Goal: Task Accomplishment & Management: Use online tool/utility

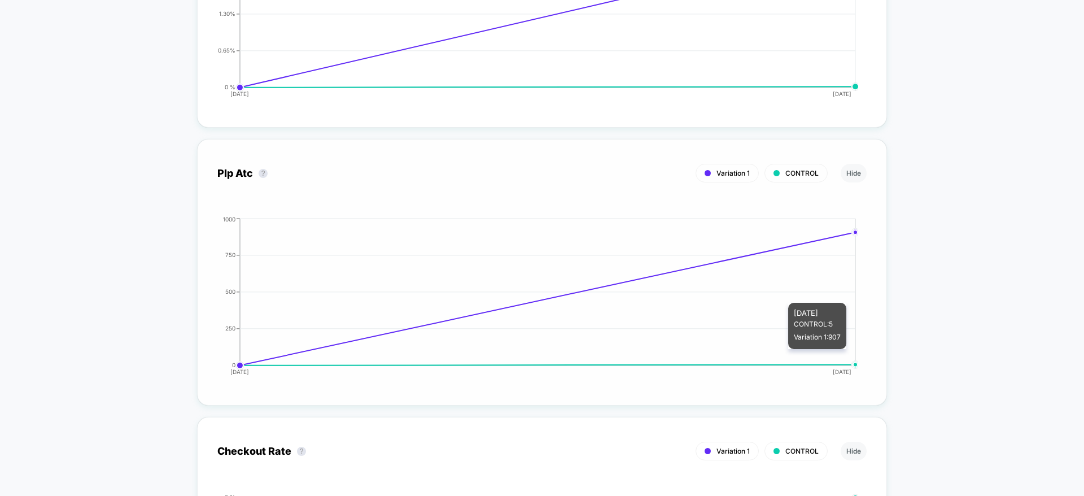
scroll to position [2593, 0]
click at [858, 176] on button "Hide" at bounding box center [854, 174] width 26 height 19
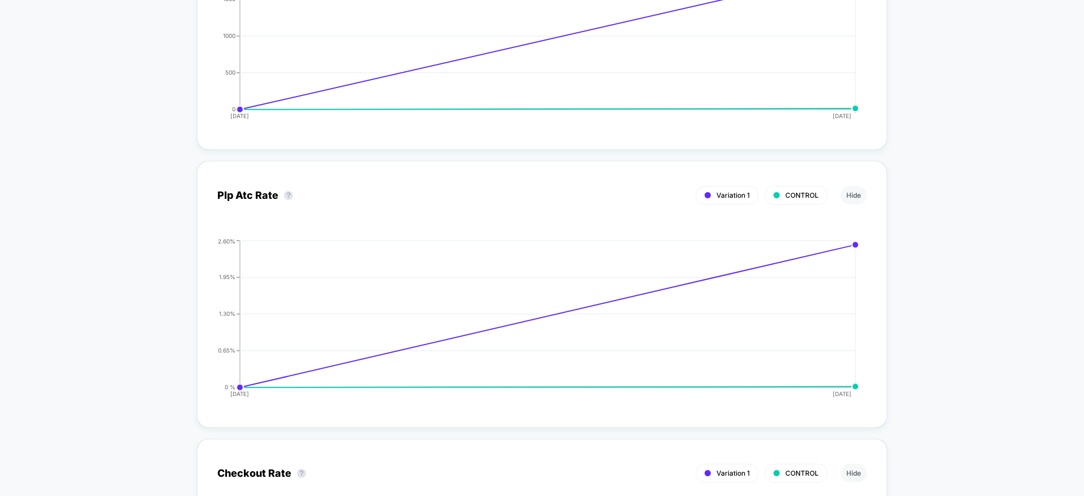
scroll to position [2290, 0]
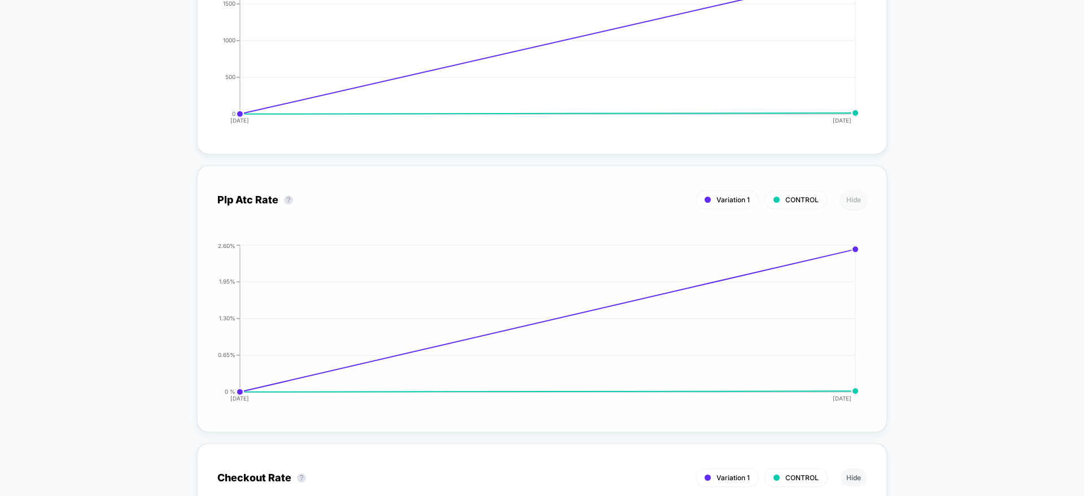
click at [854, 200] on button "Hide" at bounding box center [854, 199] width 26 height 19
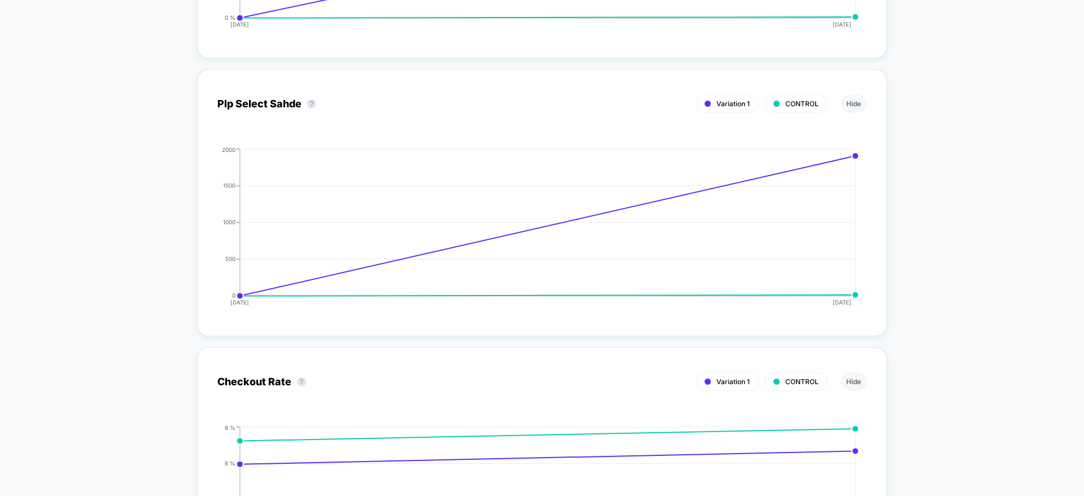
scroll to position [2048, 0]
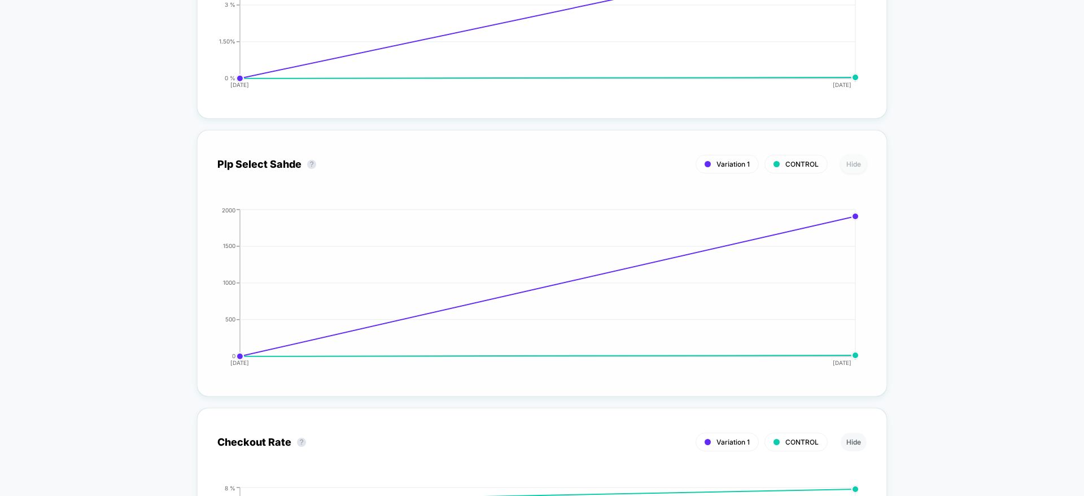
click at [854, 167] on button "Hide" at bounding box center [854, 164] width 26 height 19
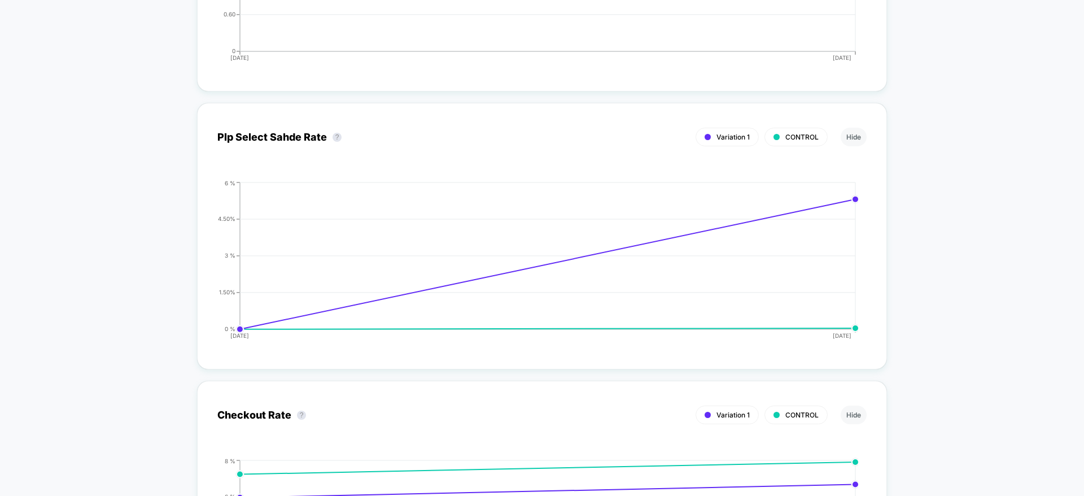
scroll to position [1799, 0]
click at [856, 139] on button "Hide" at bounding box center [854, 135] width 26 height 19
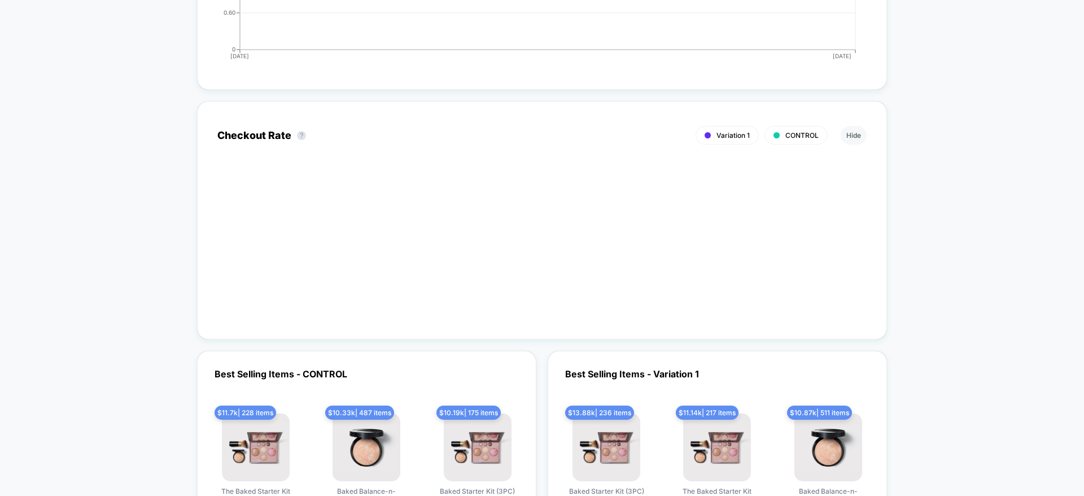
click at [856, 139] on button "Hide" at bounding box center [854, 135] width 26 height 19
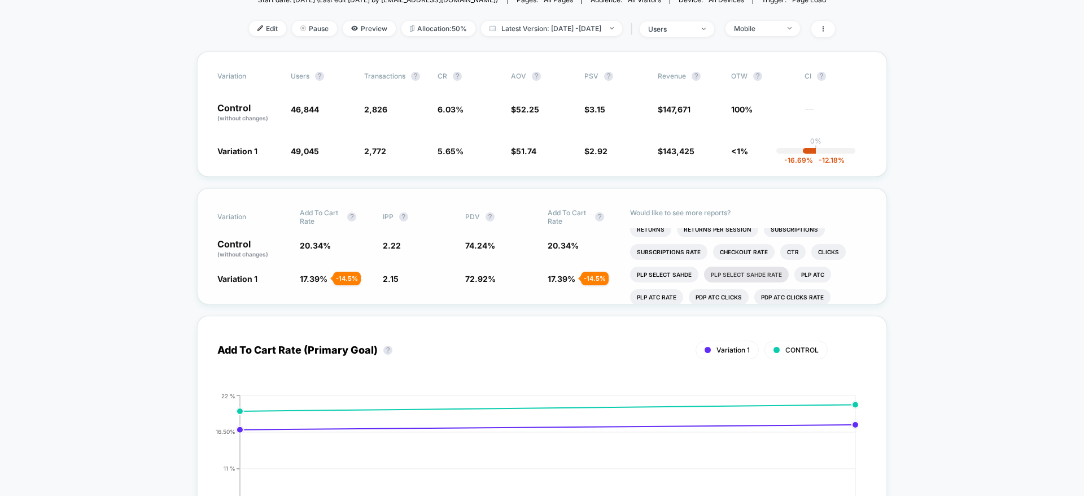
scroll to position [56, 0]
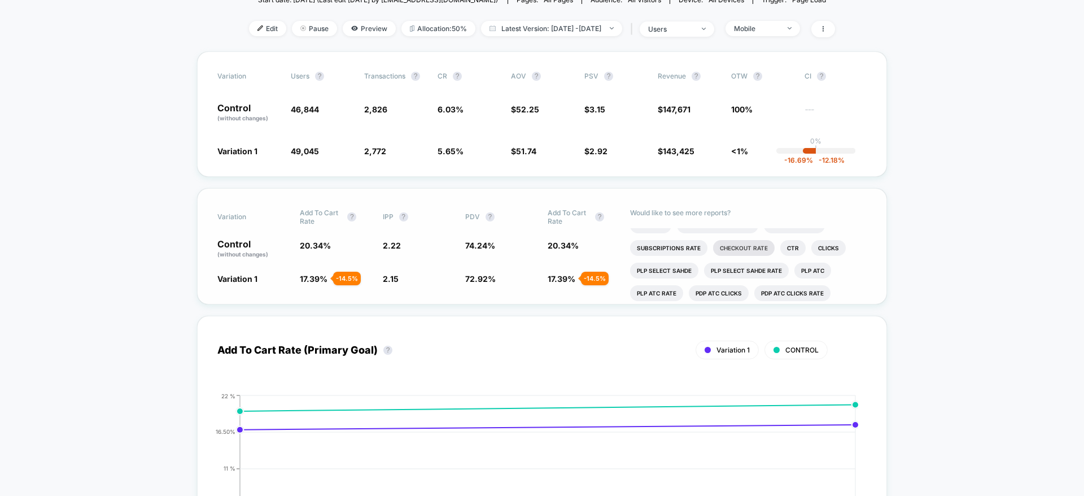
click at [738, 246] on li "Checkout Rate" at bounding box center [744, 248] width 62 height 16
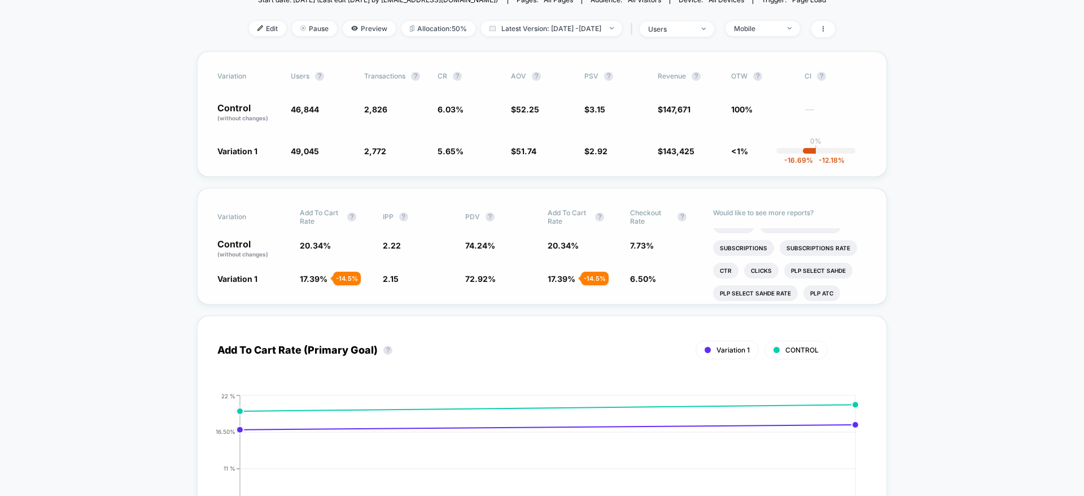
scroll to position [0, 0]
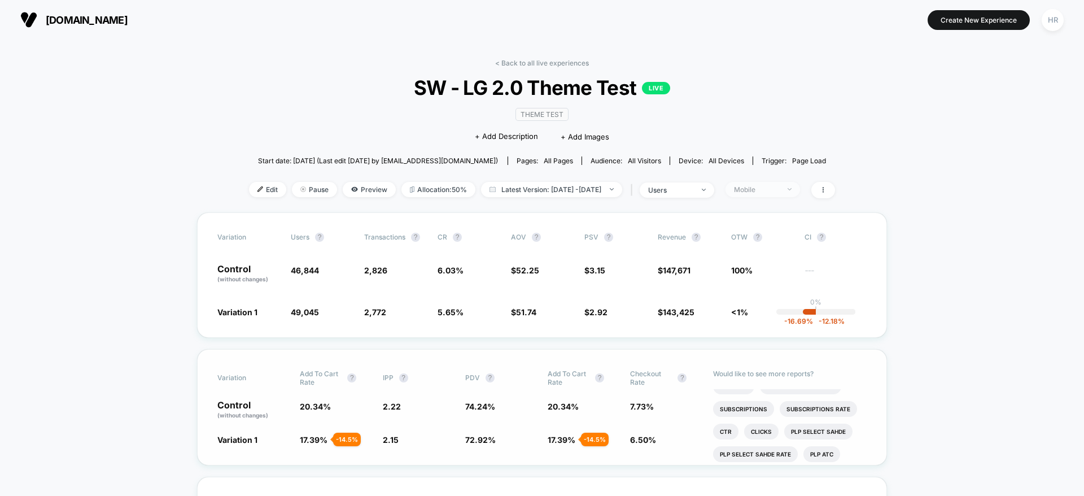
click at [762, 192] on div "Mobile" at bounding box center [756, 189] width 45 height 8
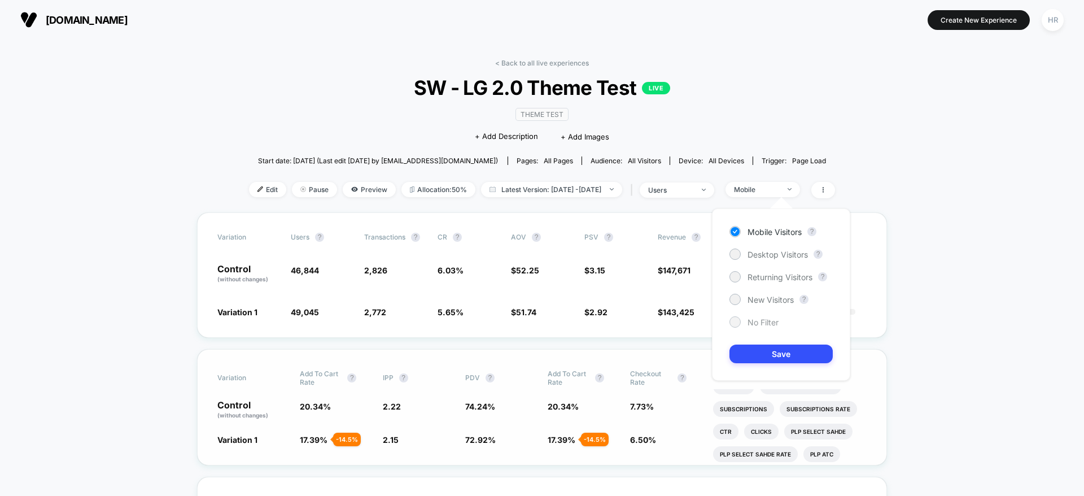
click at [767, 323] on span "No Filter" at bounding box center [763, 322] width 31 height 10
click at [772, 352] on button "Save" at bounding box center [780, 353] width 103 height 19
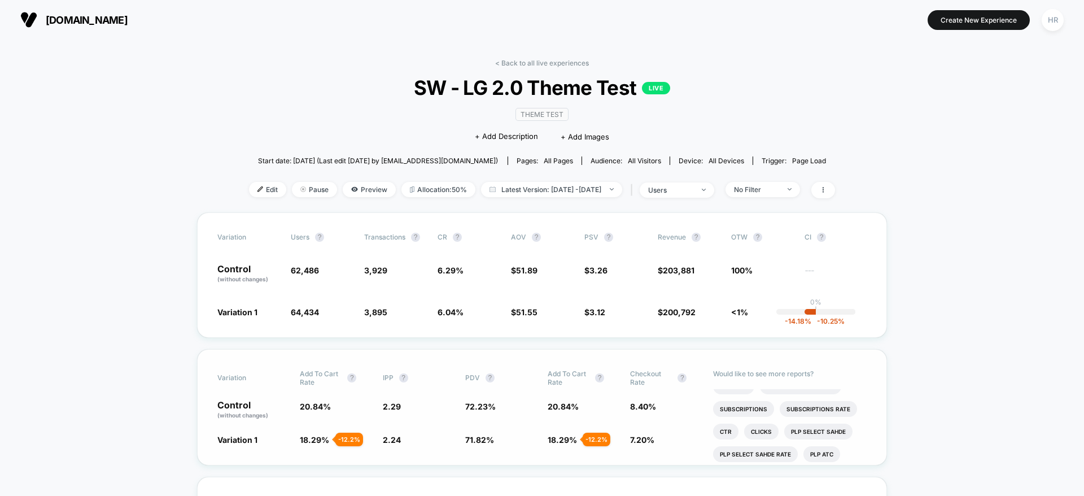
click at [465, 137] on div "Theme Test Click to edit experience details + Add Description + Add Images" at bounding box center [542, 124] width 352 height 51
drag, startPoint x: 465, startPoint y: 137, endPoint x: 482, endPoint y: 152, distance: 23.6
click at [482, 152] on div "< Back to all live experiences SW - LG 2.0 Theme Test LIVE Theme Test Click to …" at bounding box center [542, 136] width 586 height 154
click at [357, 92] on span "SW - LG 2.0 Theme Test LIVE" at bounding box center [541, 88] width 527 height 24
click at [527, 59] on link "< Back to all live experiences" at bounding box center [542, 63] width 94 height 8
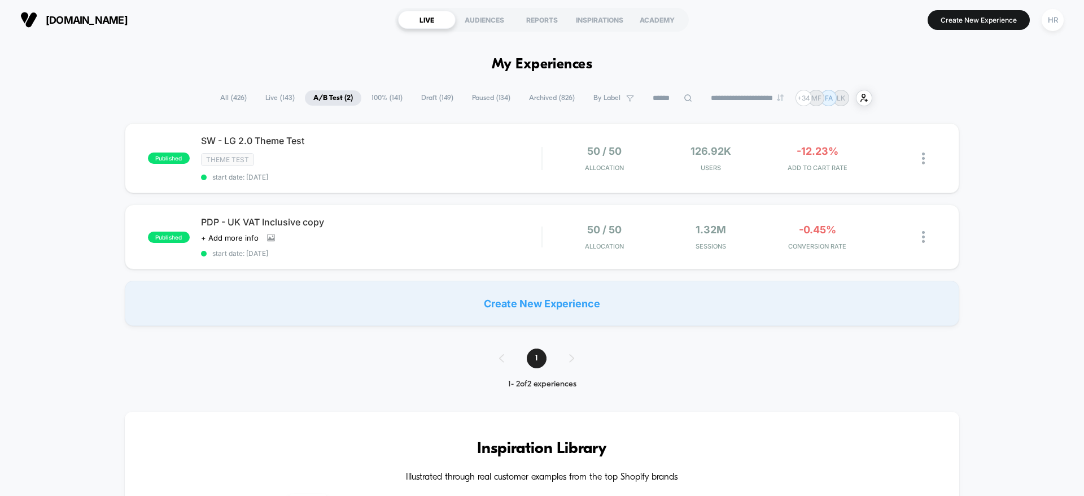
click at [427, 96] on span "Draft ( 149 )" at bounding box center [437, 97] width 49 height 15
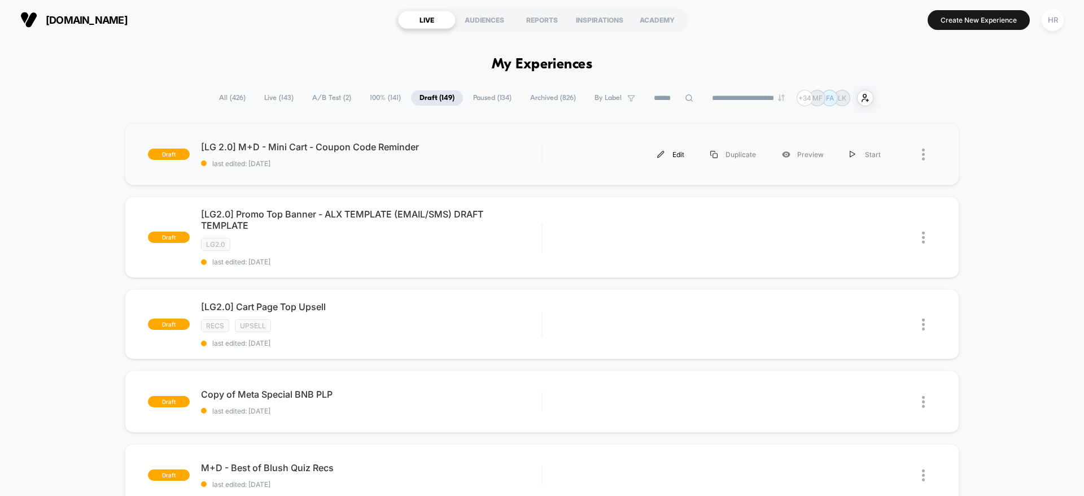
click at [673, 156] on div "Edit" at bounding box center [670, 154] width 53 height 25
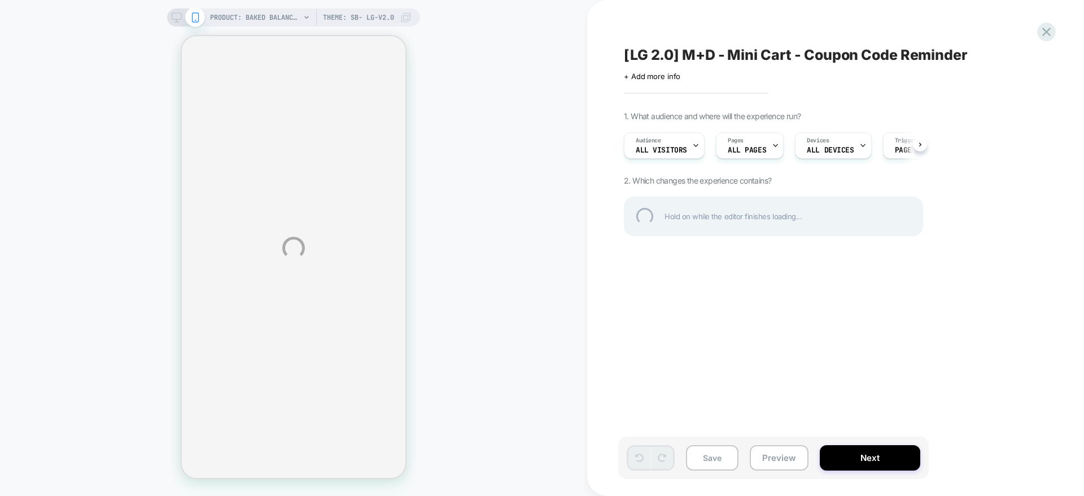
click at [757, 426] on div "PRODUCT: Baked Balance-n-Brighten Color Correcting Foundation PRODUCT: Baked Ba…" at bounding box center [542, 248] width 1084 height 496
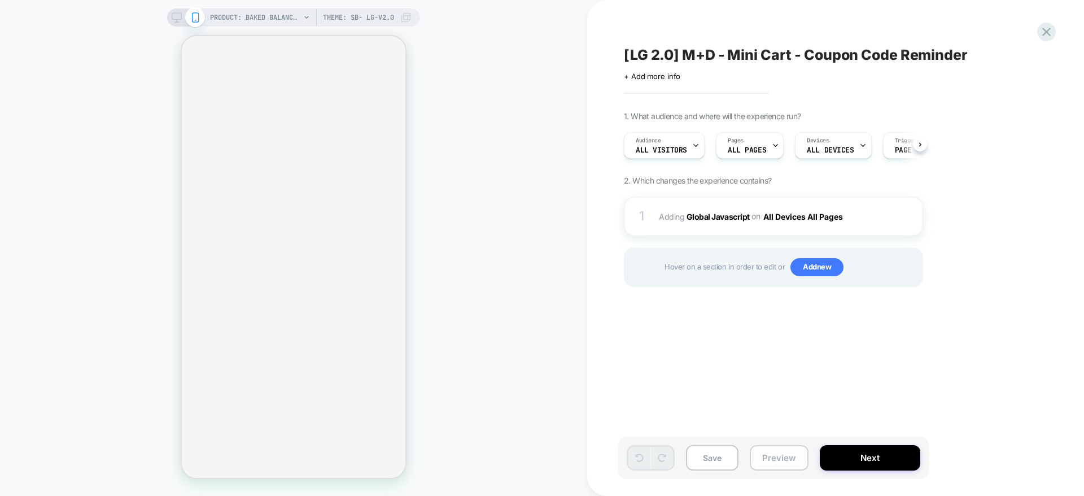
click at [780, 460] on button "Preview" at bounding box center [779, 457] width 59 height 25
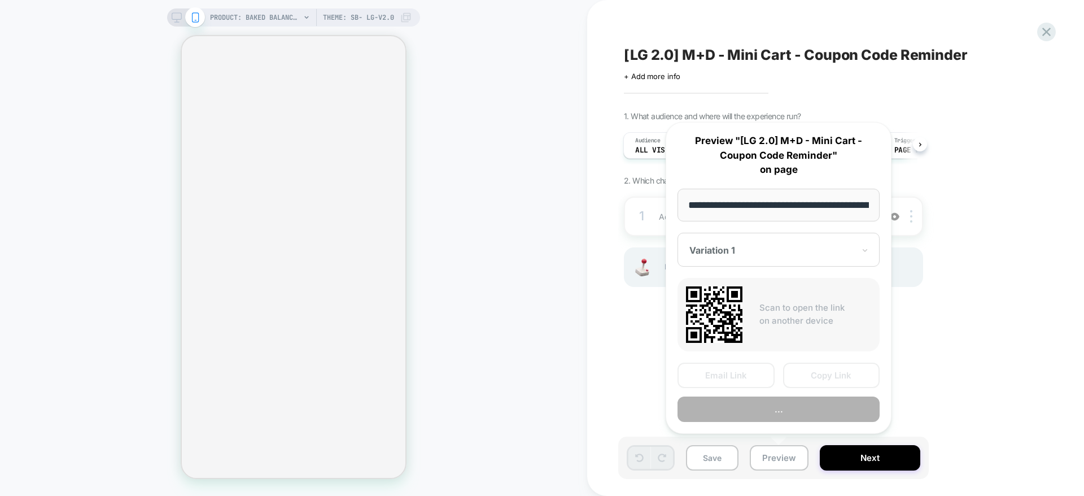
scroll to position [0, 390]
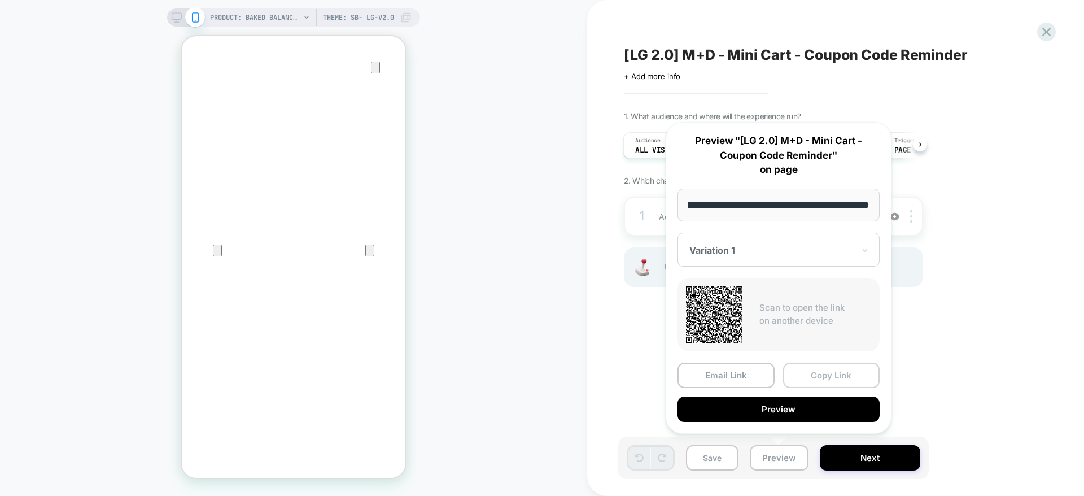
click at [819, 375] on button "Copy Link" at bounding box center [831, 374] width 97 height 25
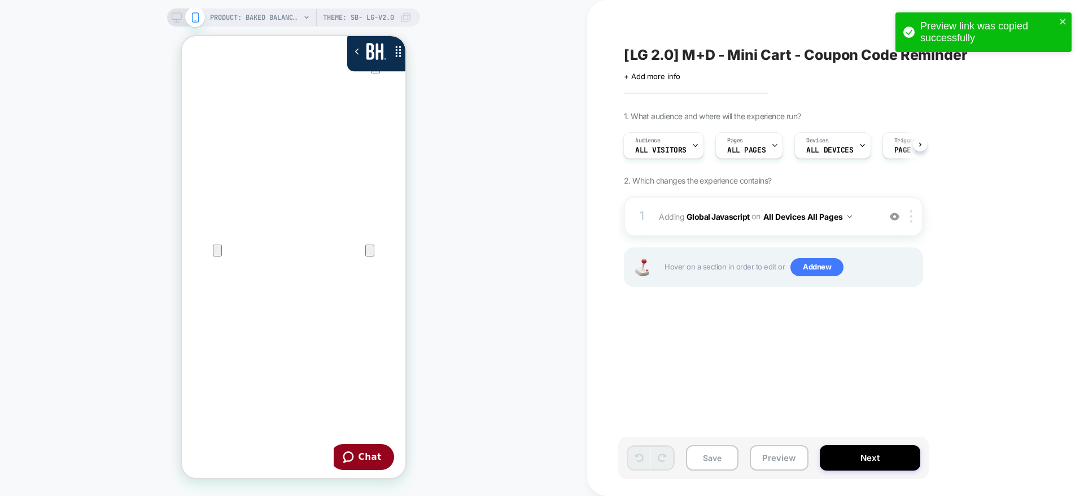
scroll to position [0, 0]
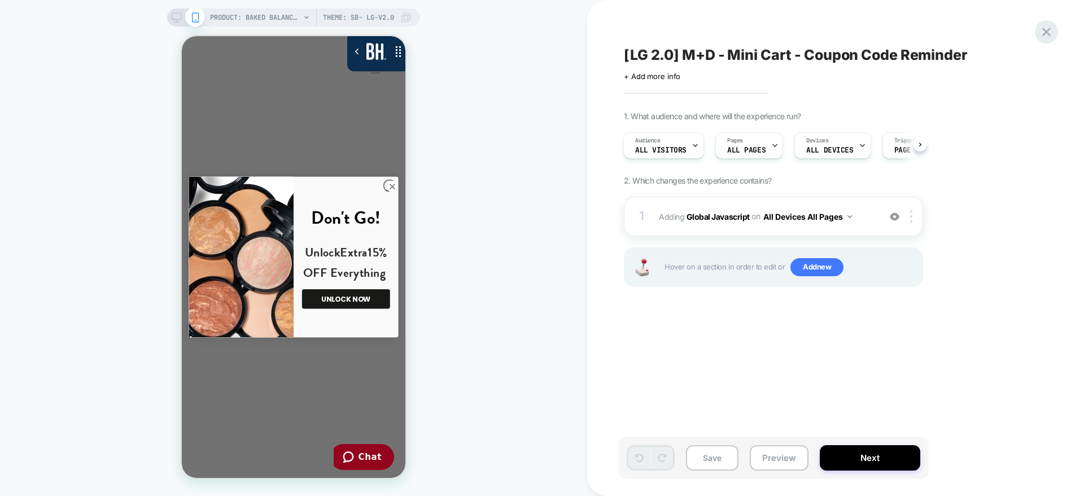
click at [1042, 35] on icon at bounding box center [1046, 31] width 15 height 15
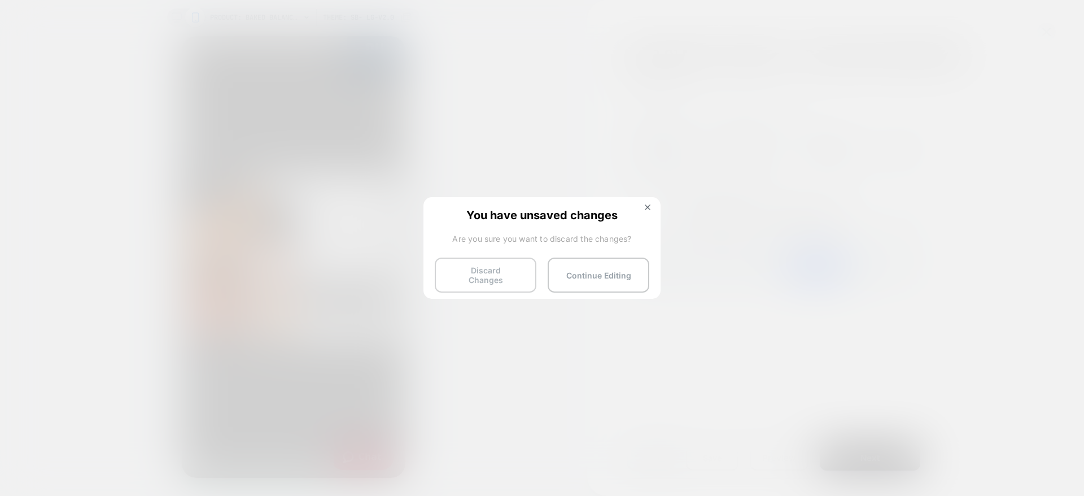
click at [486, 268] on button "Discard Changes" at bounding box center [486, 274] width 102 height 35
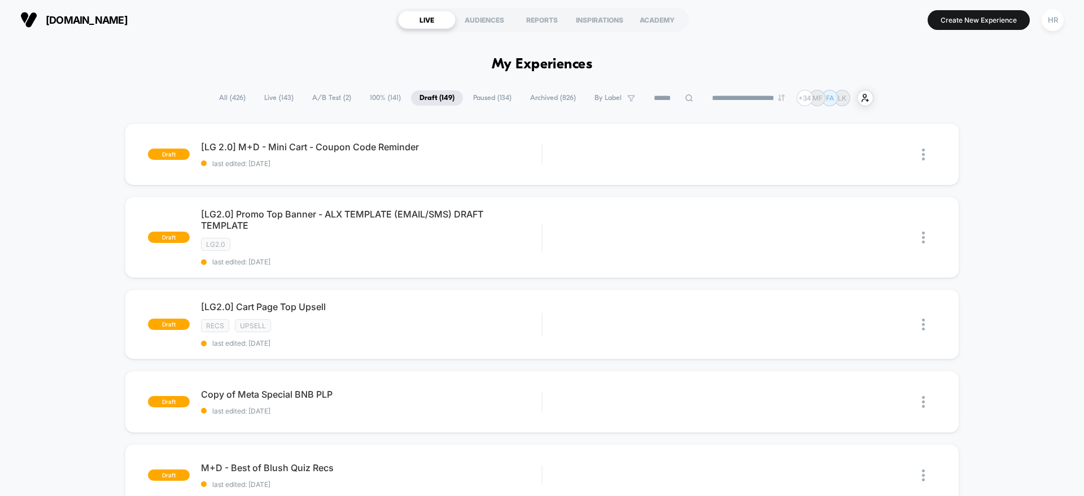
click at [324, 97] on span "A/B Test ( 2 )" at bounding box center [332, 97] width 56 height 15
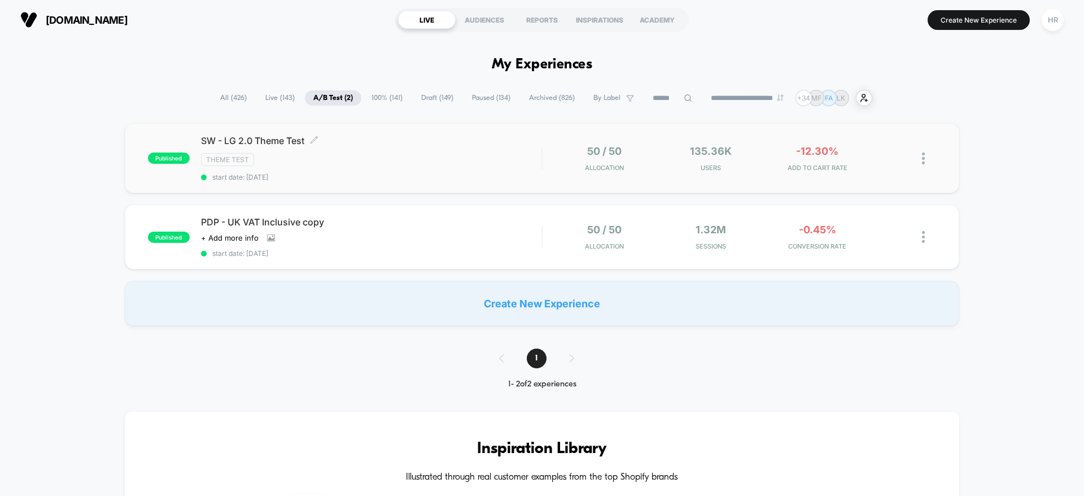
click at [473, 168] on div "SW - LG 2.0 Theme Test Click to edit experience details Click to edit experienc…" at bounding box center [371, 158] width 340 height 46
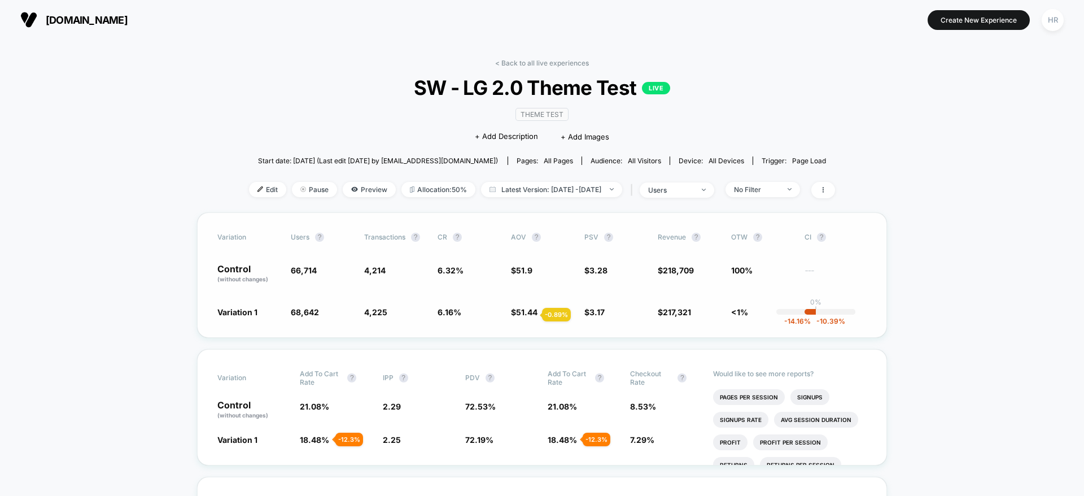
drag, startPoint x: 532, startPoint y: 374, endPoint x: 528, endPoint y: 315, distance: 58.9
click at [779, 188] on div "No Filter" at bounding box center [756, 189] width 45 height 8
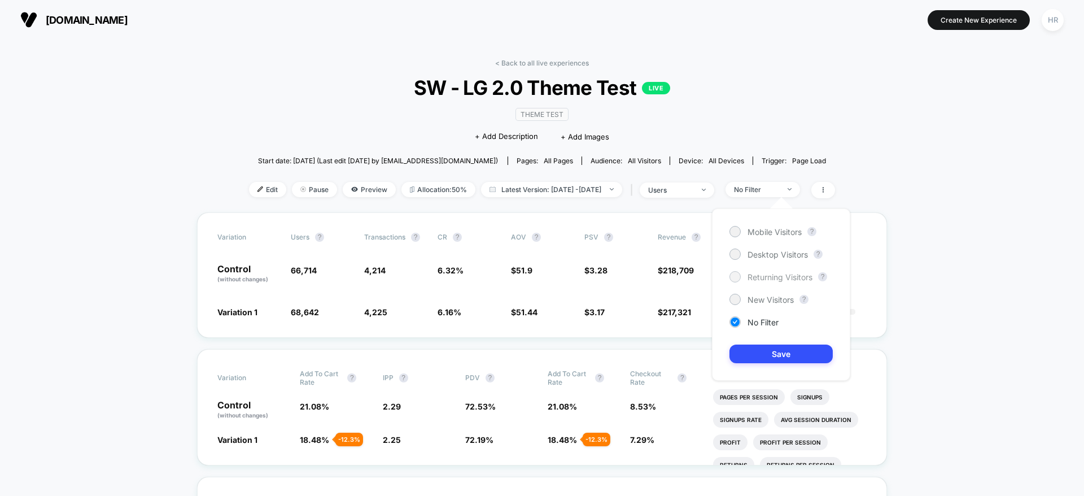
drag, startPoint x: 772, startPoint y: 275, endPoint x: 745, endPoint y: 278, distance: 27.8
click at [745, 278] on div "Returning Visitors" at bounding box center [770, 276] width 83 height 11
click at [750, 347] on button "Save" at bounding box center [780, 353] width 103 height 19
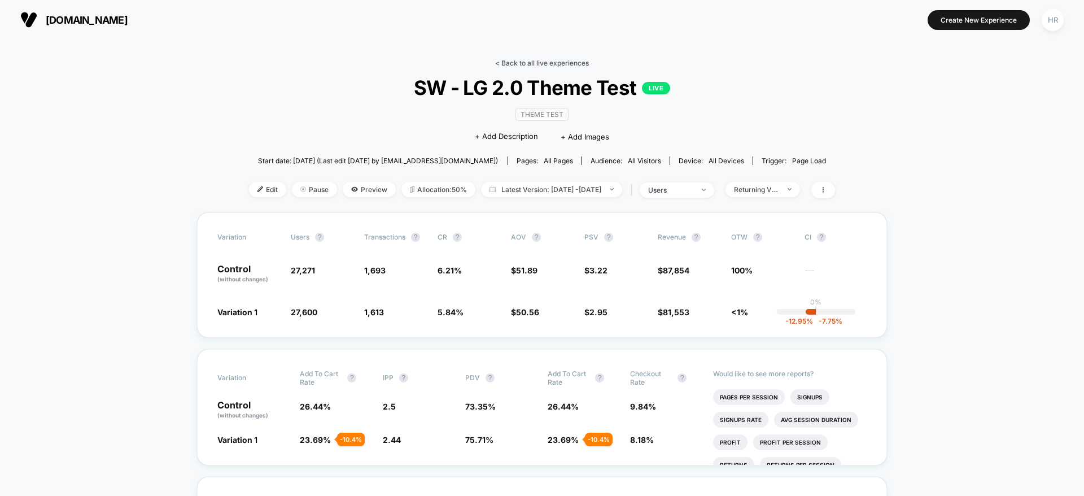
click at [521, 63] on link "< Back to all live experiences" at bounding box center [542, 63] width 94 height 8
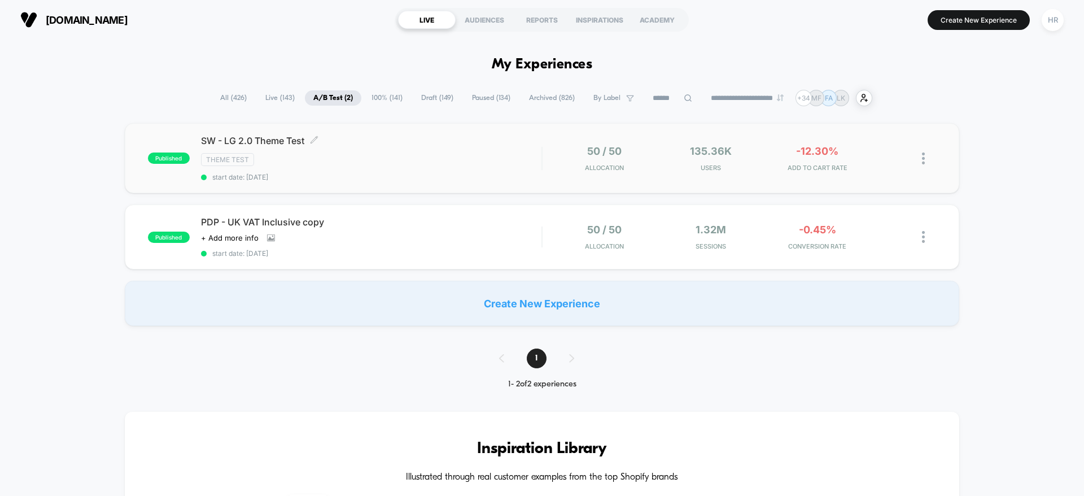
click at [451, 152] on div "SW - LG 2.0 Theme Test Click to edit experience details Click to edit experienc…" at bounding box center [371, 158] width 340 height 46
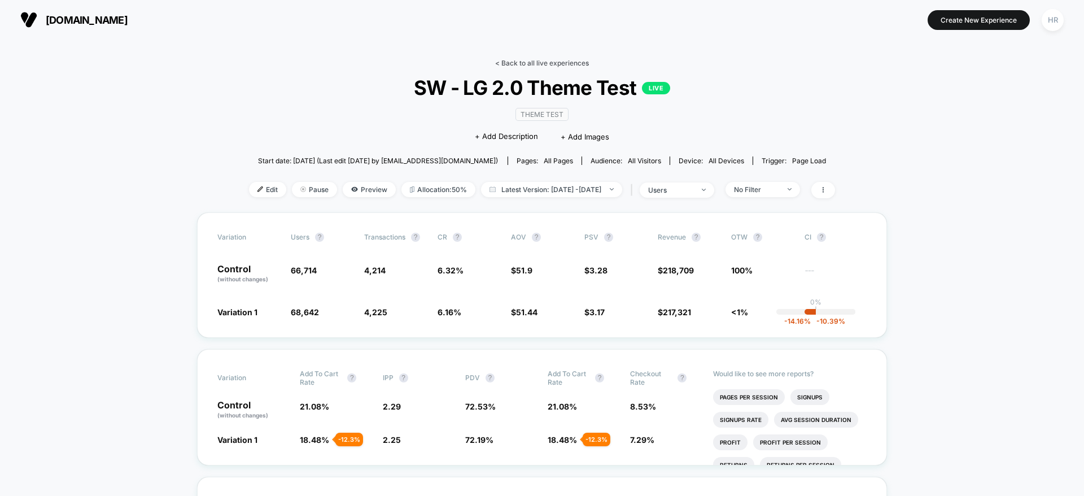
click at [548, 64] on link "< Back to all live experiences" at bounding box center [542, 63] width 94 height 8
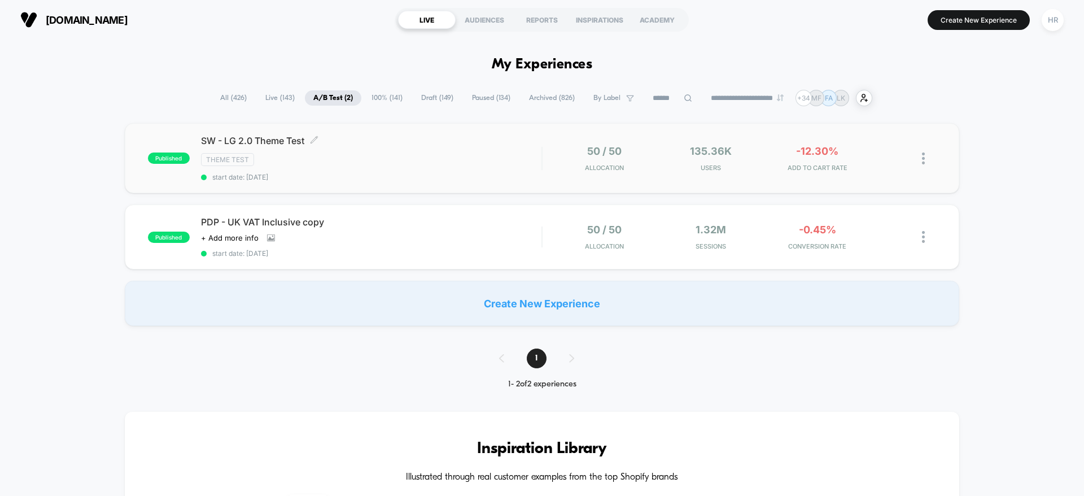
click at [488, 158] on div "Theme Test" at bounding box center [371, 159] width 340 height 13
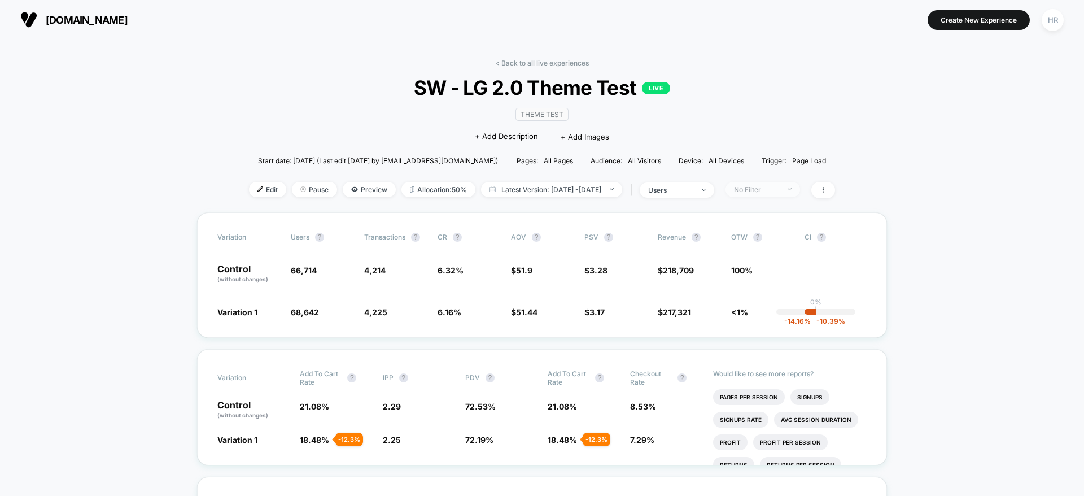
click at [792, 196] on span "No Filter" at bounding box center [763, 189] width 75 height 15
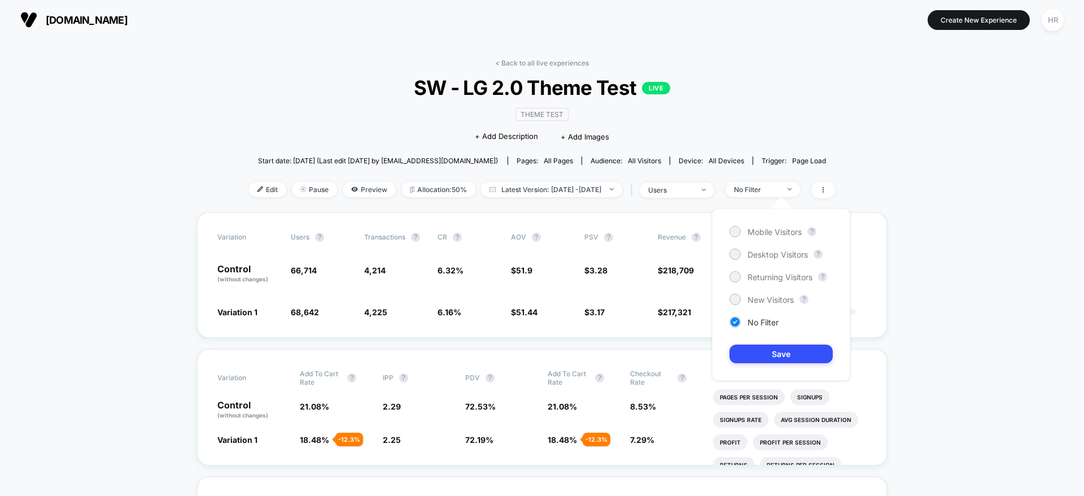
click at [749, 307] on div "Mobile Visitors ? Desktop Visitors ? Returning Visitors ? New Visitors ? No Fil…" at bounding box center [781, 294] width 138 height 172
click at [750, 294] on div "New Visitors" at bounding box center [761, 299] width 64 height 11
click at [753, 355] on button "Save" at bounding box center [780, 353] width 103 height 19
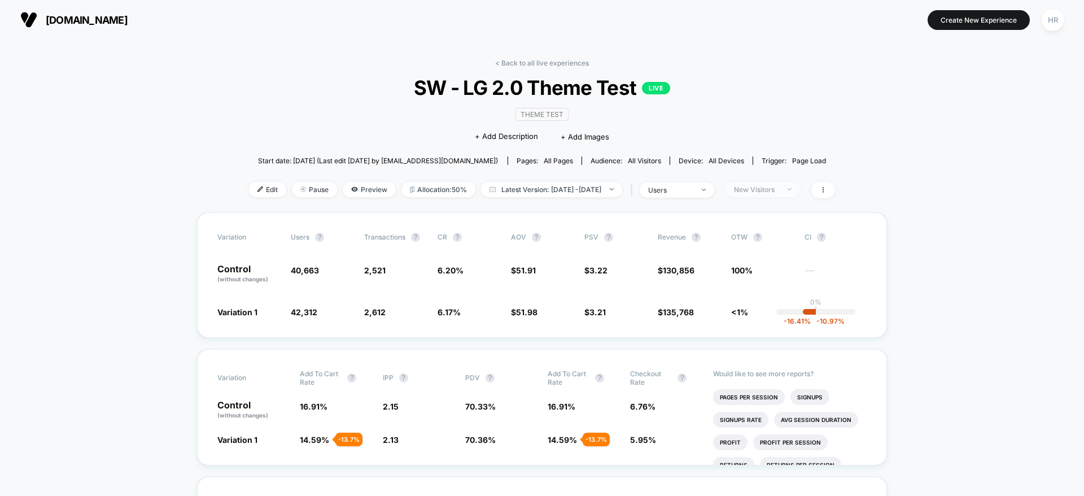
click at [795, 194] on span "New Visitors" at bounding box center [763, 189] width 75 height 15
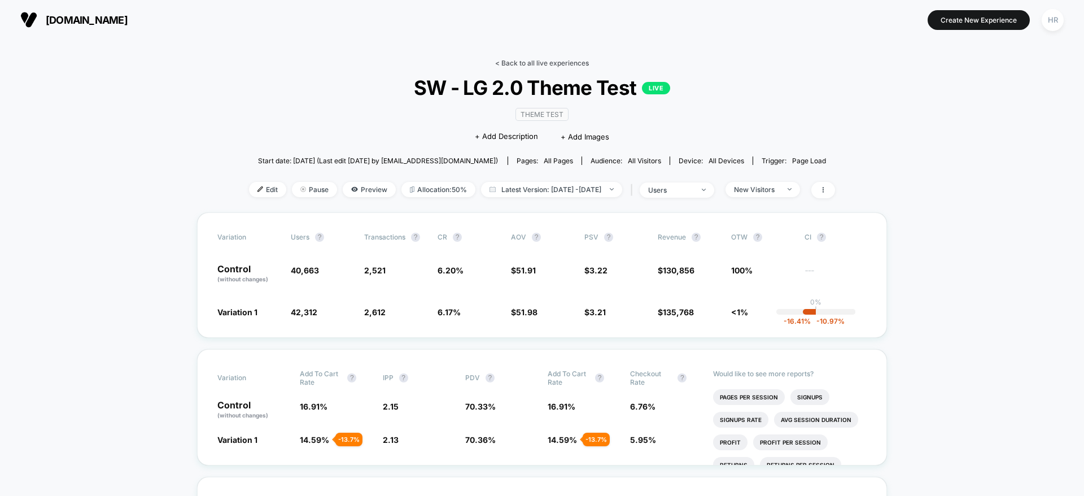
click at [553, 59] on link "< Back to all live experiences" at bounding box center [542, 63] width 94 height 8
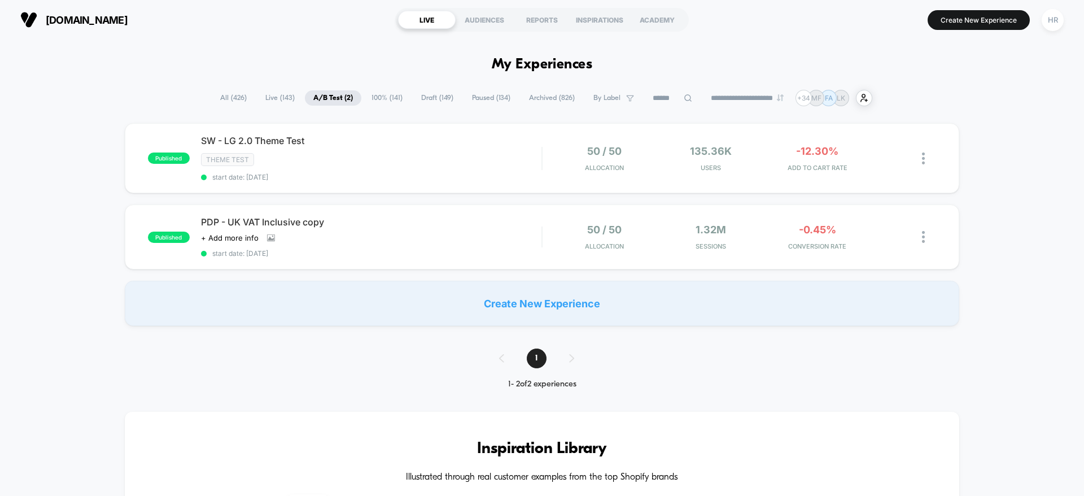
click at [234, 96] on span "All ( 426 )" at bounding box center [233, 97] width 43 height 15
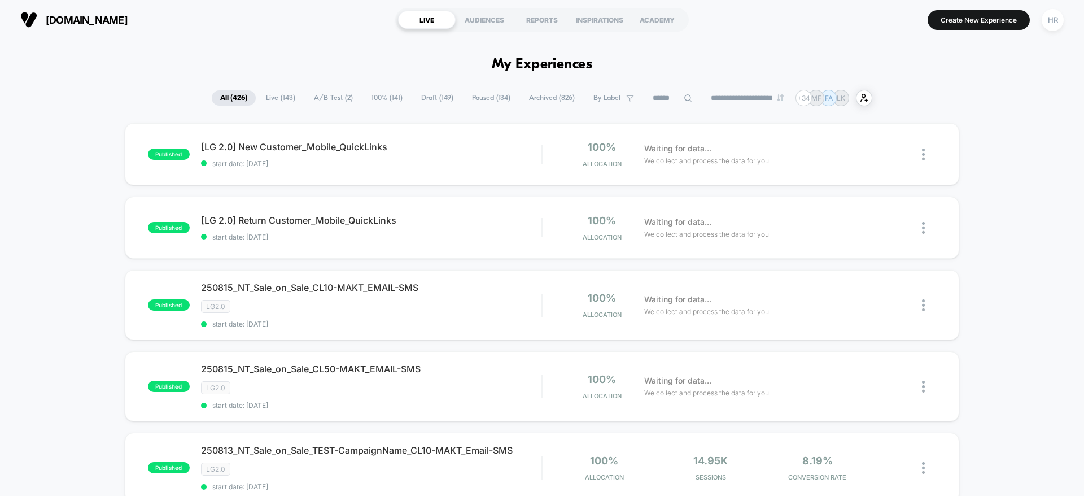
click at [644, 102] on input at bounding box center [672, 98] width 56 height 14
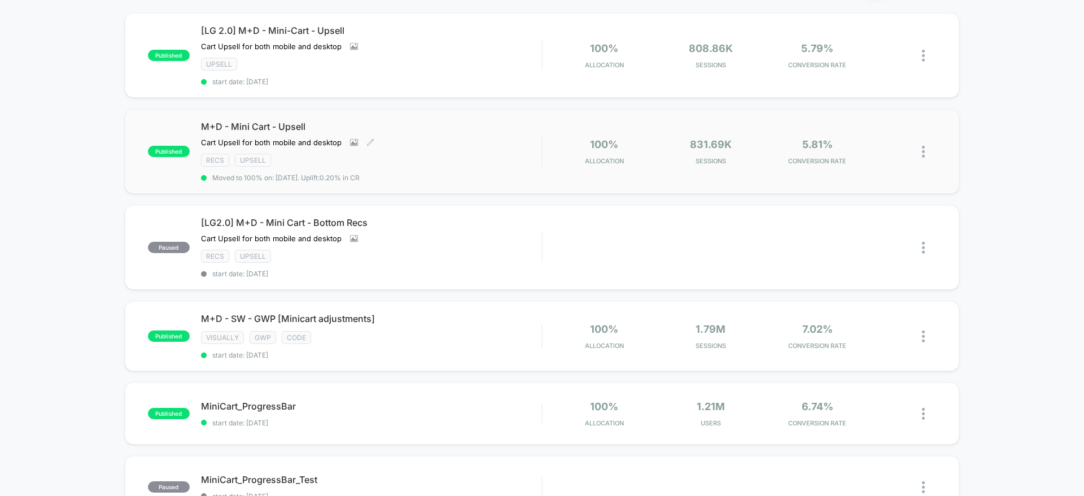
scroll to position [136, 0]
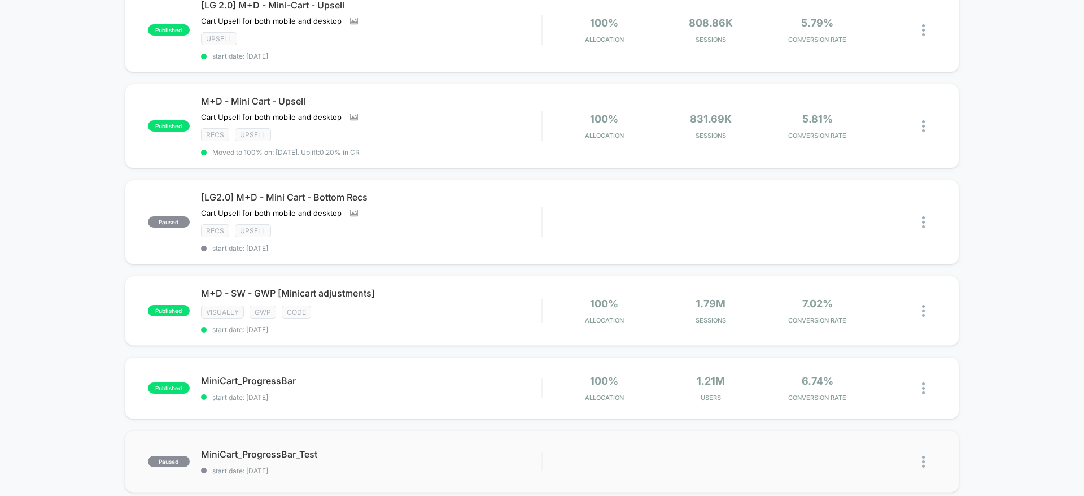
type input "****"
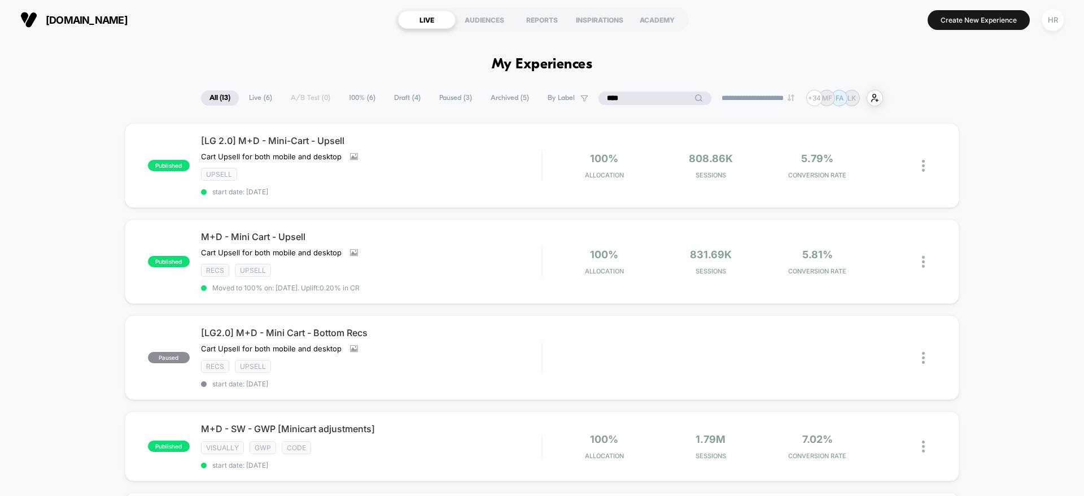
click at [623, 93] on input "****" at bounding box center [654, 98] width 113 height 14
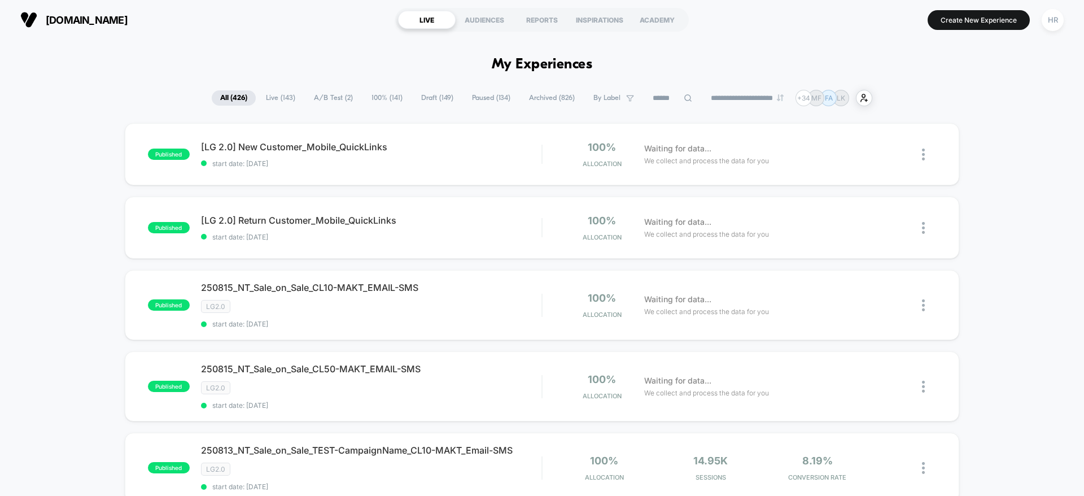
click at [325, 99] on span "A/B Test ( 2 )" at bounding box center [333, 97] width 56 height 15
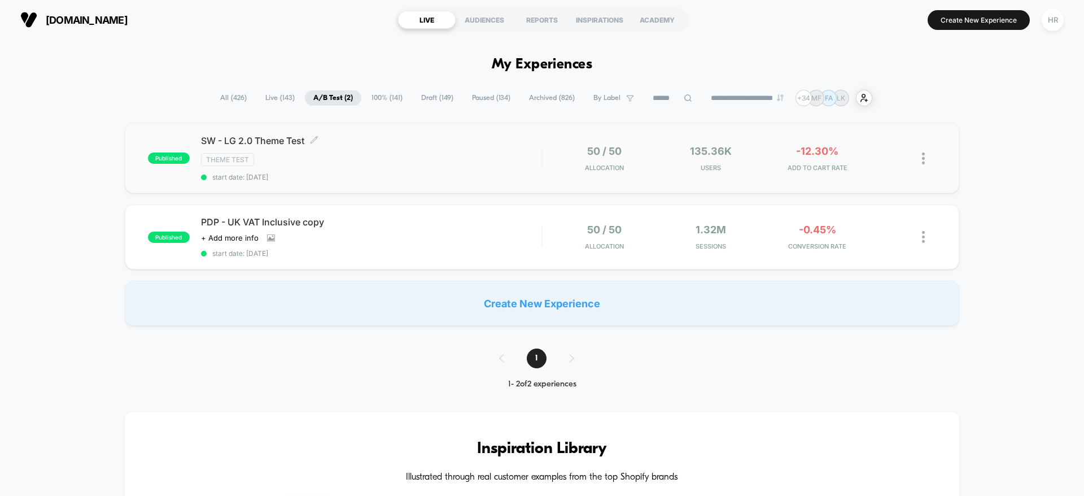
click at [432, 156] on div "Theme Test" at bounding box center [371, 159] width 340 height 13
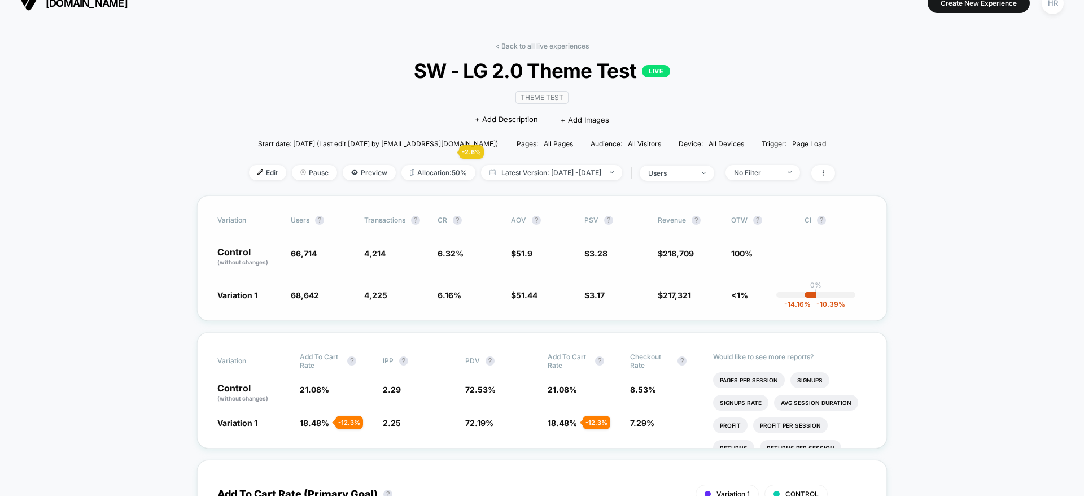
scroll to position [14, 0]
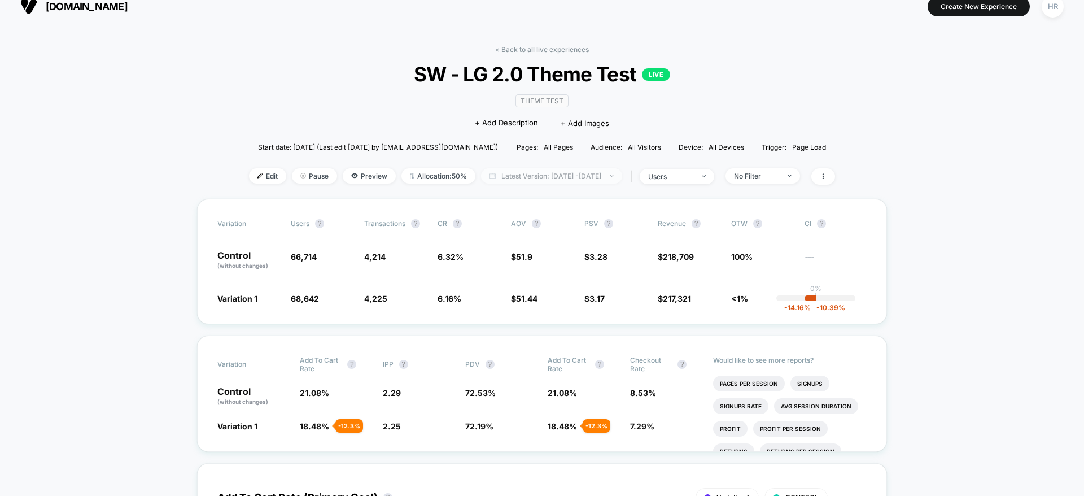
click at [526, 172] on span "Latest Version: [DATE] - [DATE]" at bounding box center [551, 175] width 141 height 15
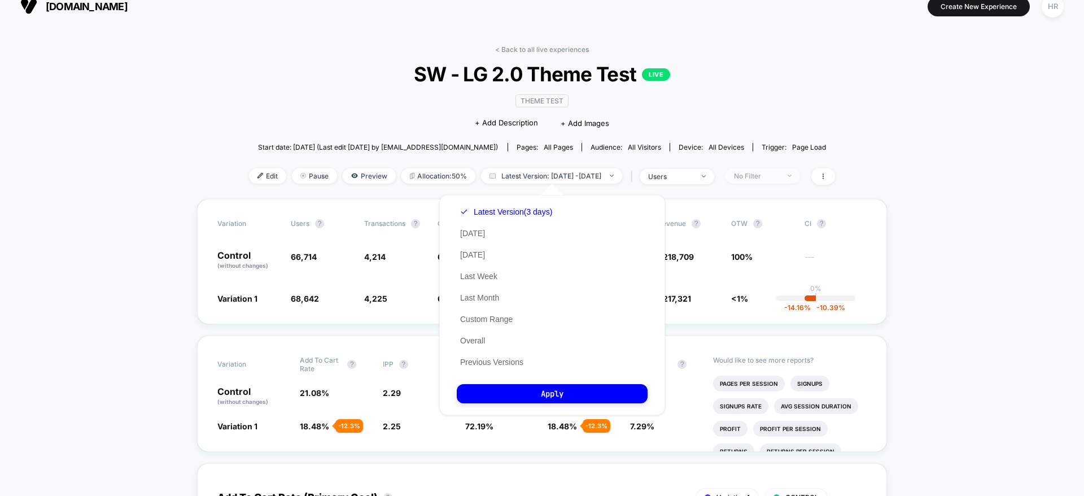
click at [800, 168] on span "No Filter" at bounding box center [763, 175] width 75 height 15
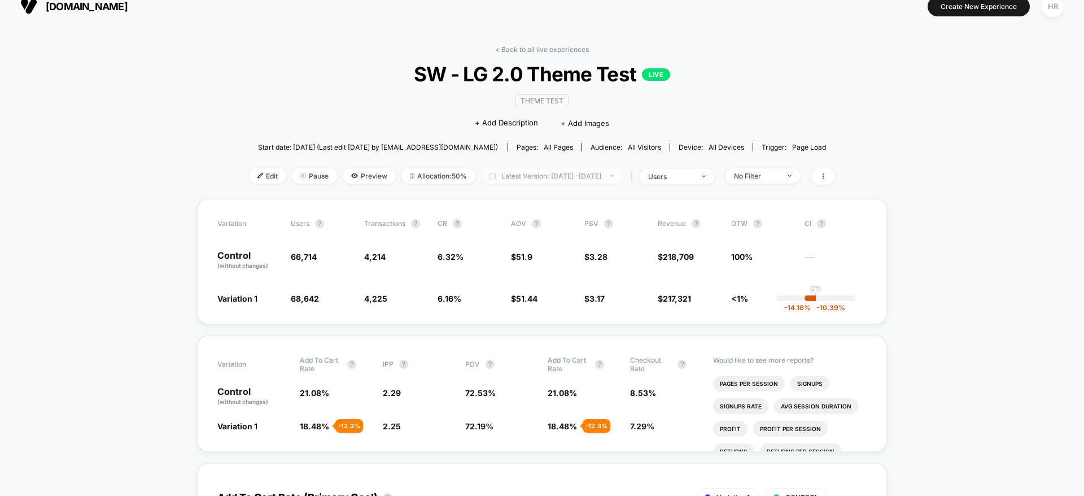
click at [613, 170] on span "Latest Version: [DATE] - [DATE]" at bounding box center [551, 175] width 141 height 15
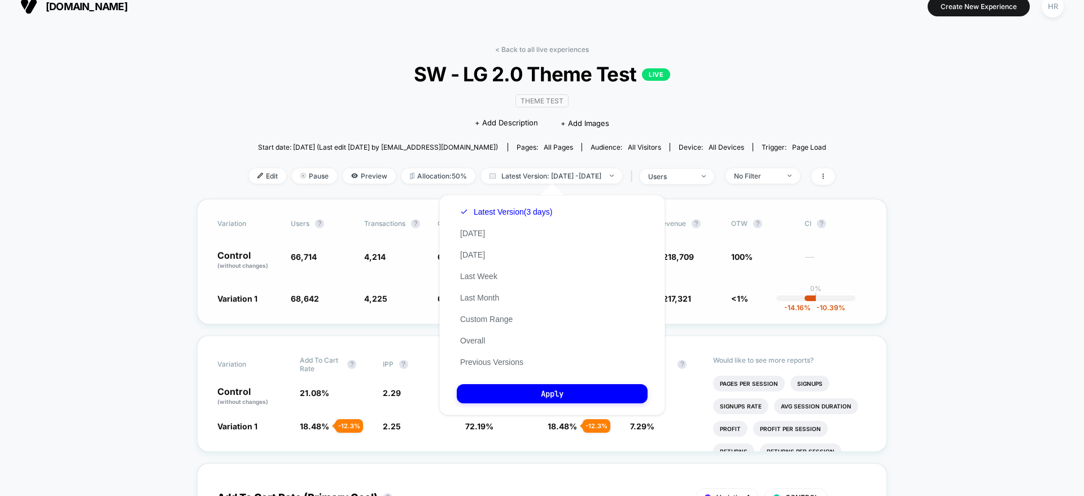
click at [387, 253] on span "4,214" at bounding box center [395, 260] width 62 height 19
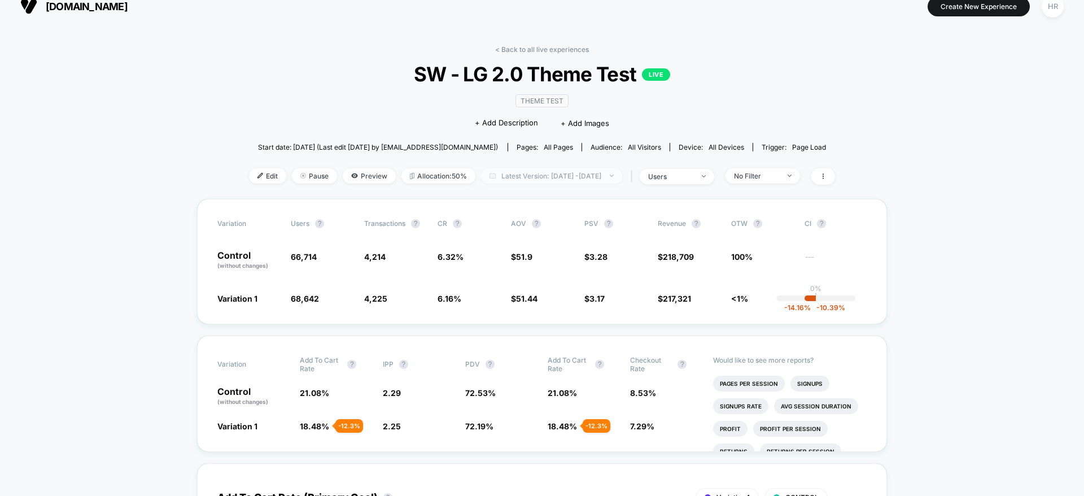
click at [530, 174] on span "Latest Version: [DATE] - [DATE]" at bounding box center [551, 175] width 141 height 15
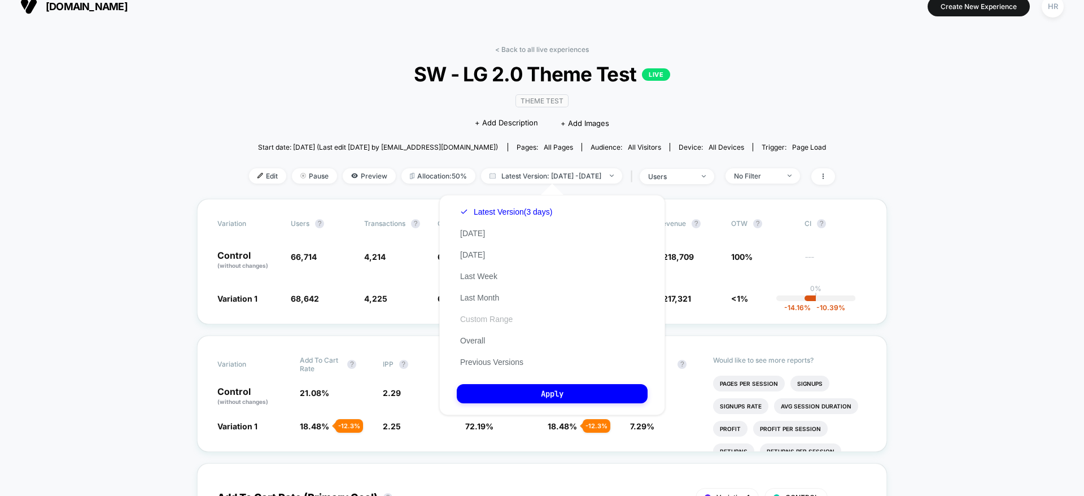
click at [487, 320] on button "Custom Range" at bounding box center [486, 319] width 59 height 10
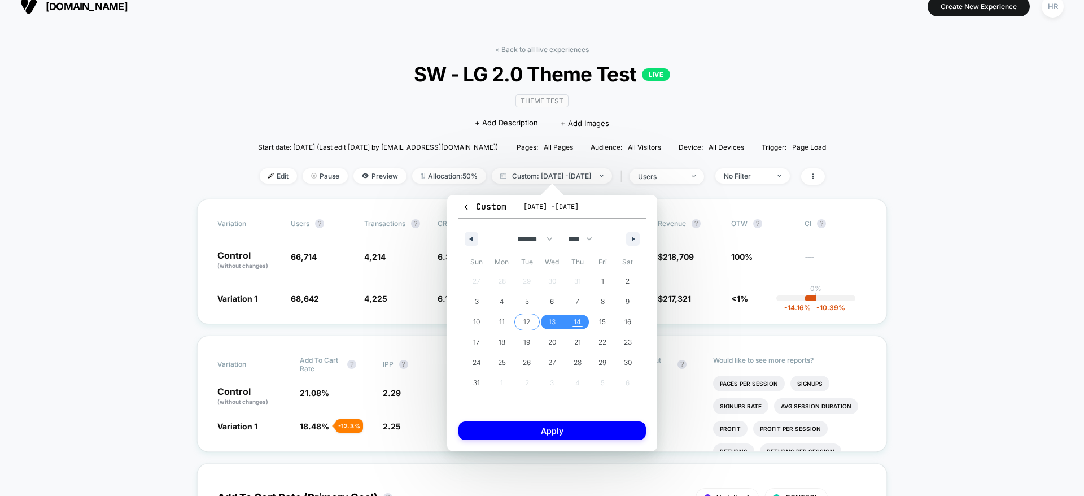
click at [530, 318] on span "12" at bounding box center [526, 322] width 7 height 20
click at [550, 321] on span "13" at bounding box center [552, 322] width 7 height 20
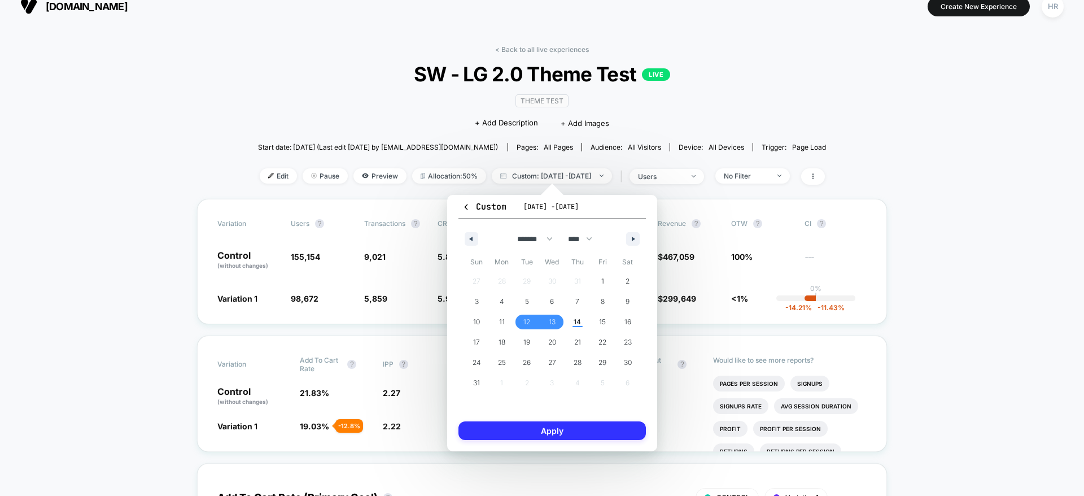
click at [541, 436] on button "Apply" at bounding box center [551, 430] width 187 height 19
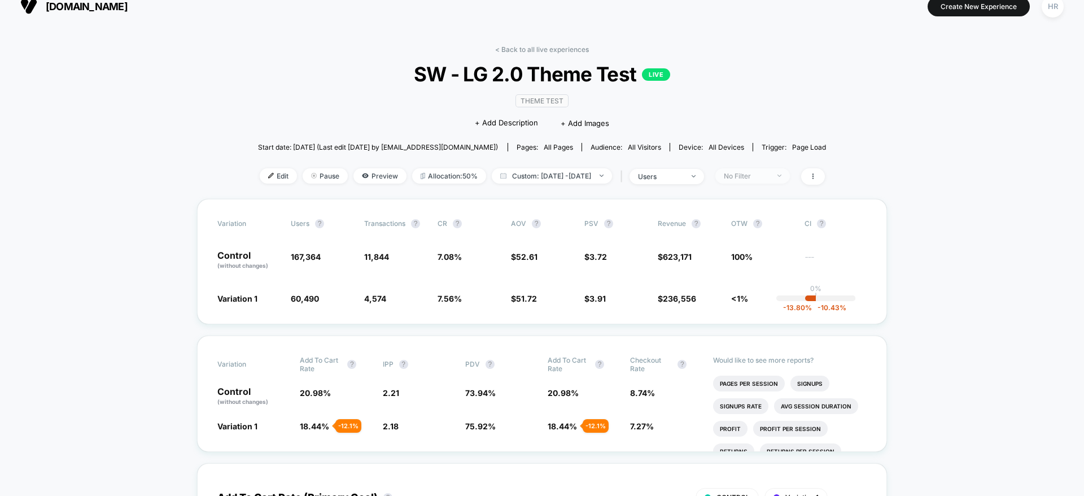
click at [790, 174] on span "No Filter" at bounding box center [752, 175] width 75 height 15
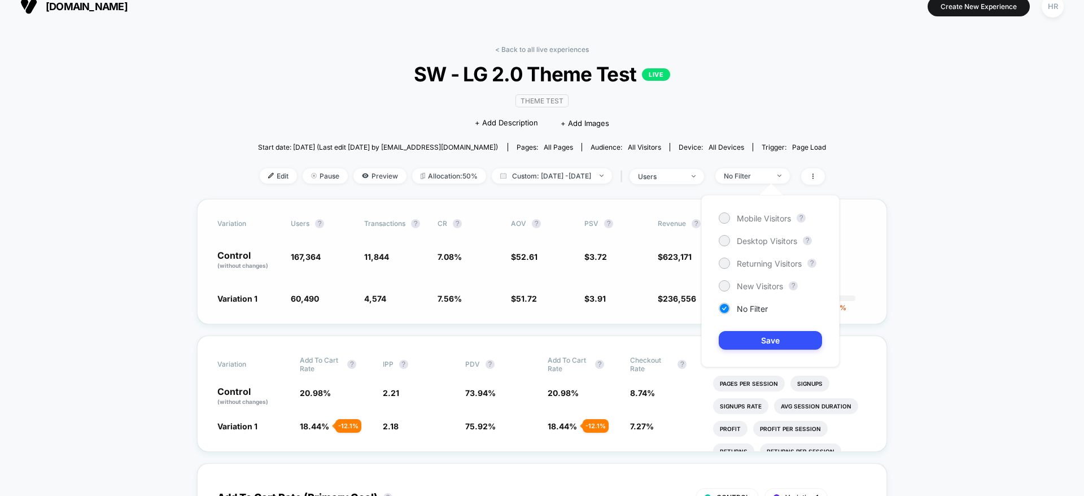
click at [884, 204] on div "Variation users ? Transactions ? CR ? AOV ? PSV ? Revenue ? OTW ? CI ? Control …" at bounding box center [542, 261] width 690 height 125
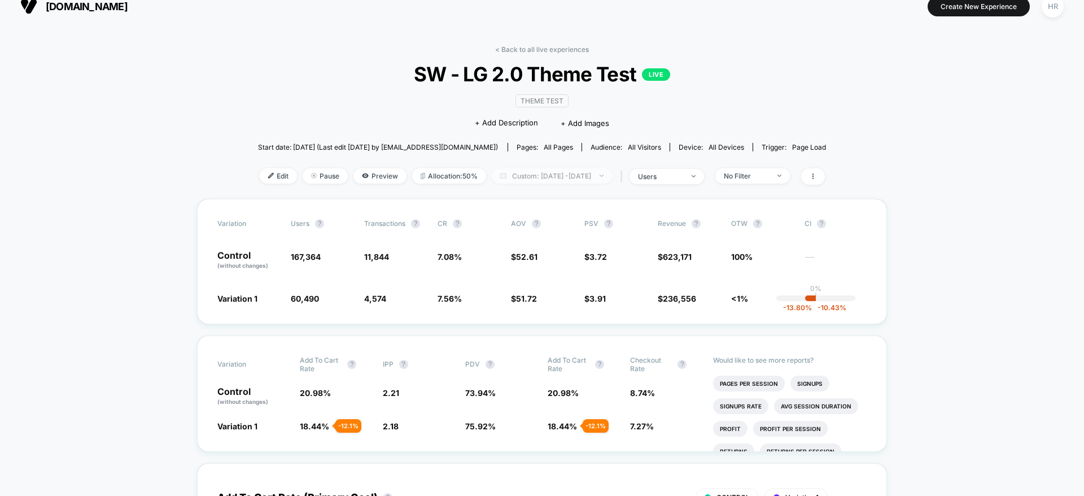
click at [605, 177] on span "Custom: [DATE] - [DATE]" at bounding box center [552, 175] width 120 height 15
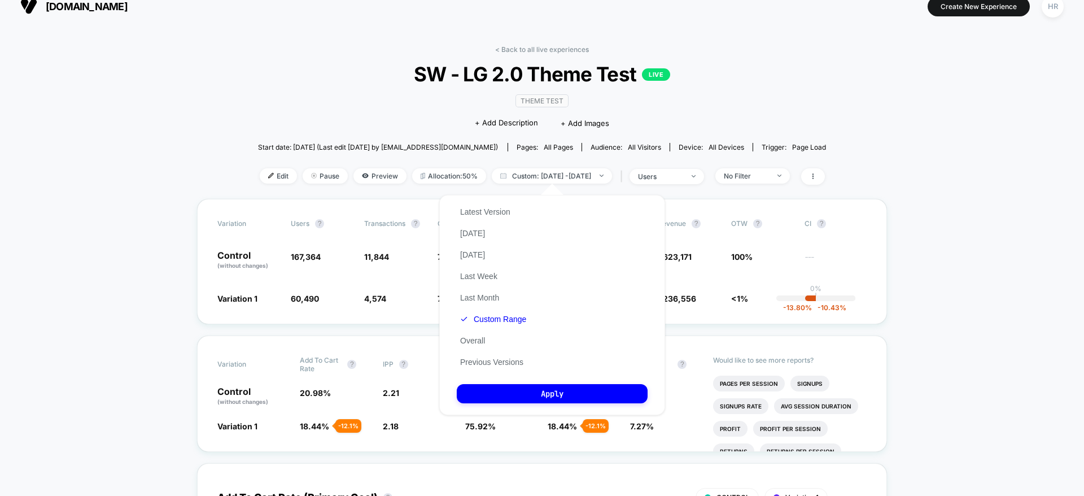
click at [474, 240] on div "Latest Version [DATE] [DATE] Last Week Last Month Custom Range Overall Previous…" at bounding box center [493, 287] width 73 height 172
click at [477, 227] on div "Latest Version [DATE] [DATE] Last Week Last Month Custom Range Overall Previous…" at bounding box center [493, 287] width 73 height 172
click at [474, 232] on button "[DATE]" at bounding box center [473, 233] width 32 height 10
click at [540, 400] on button "Apply" at bounding box center [552, 393] width 191 height 19
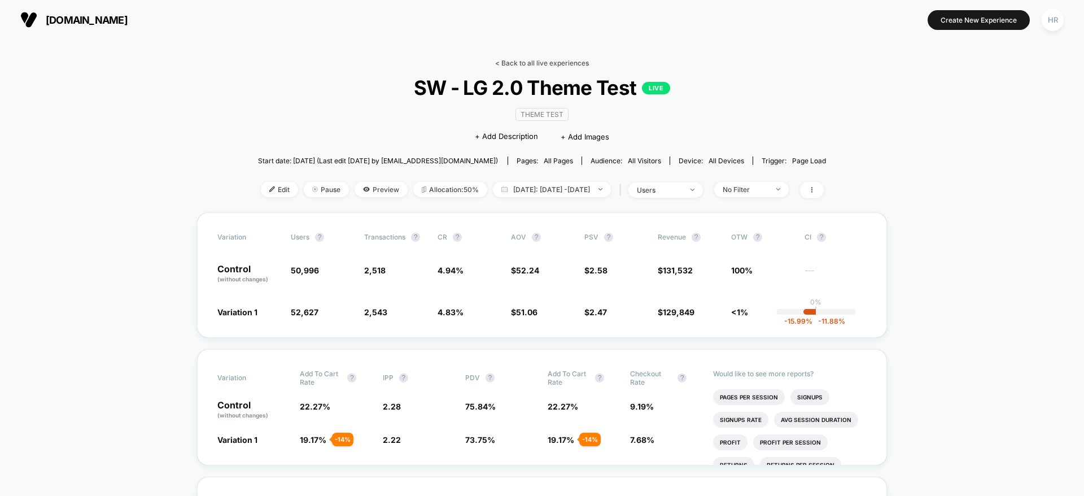
click at [535, 60] on link "< Back to all live experiences" at bounding box center [542, 63] width 94 height 8
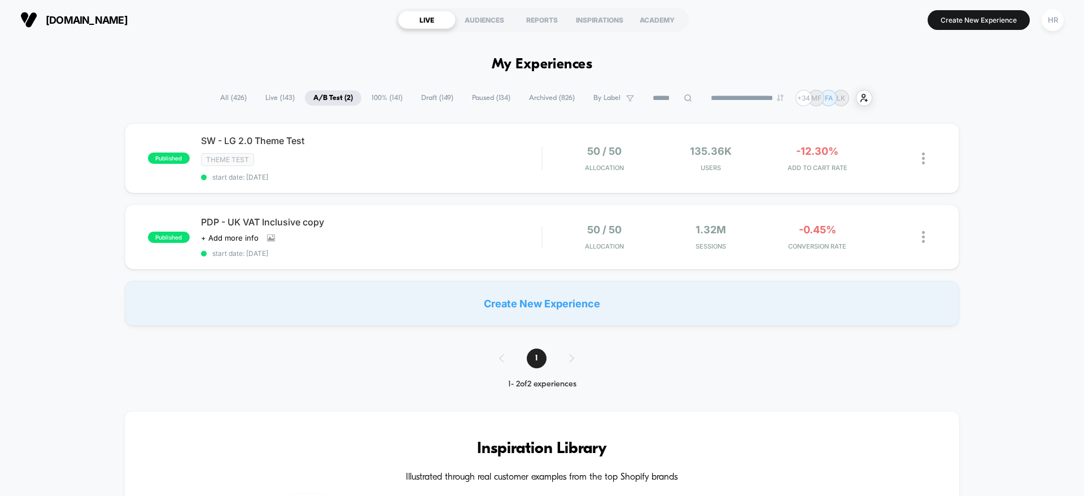
click at [238, 98] on span "All ( 426 )" at bounding box center [233, 97] width 43 height 15
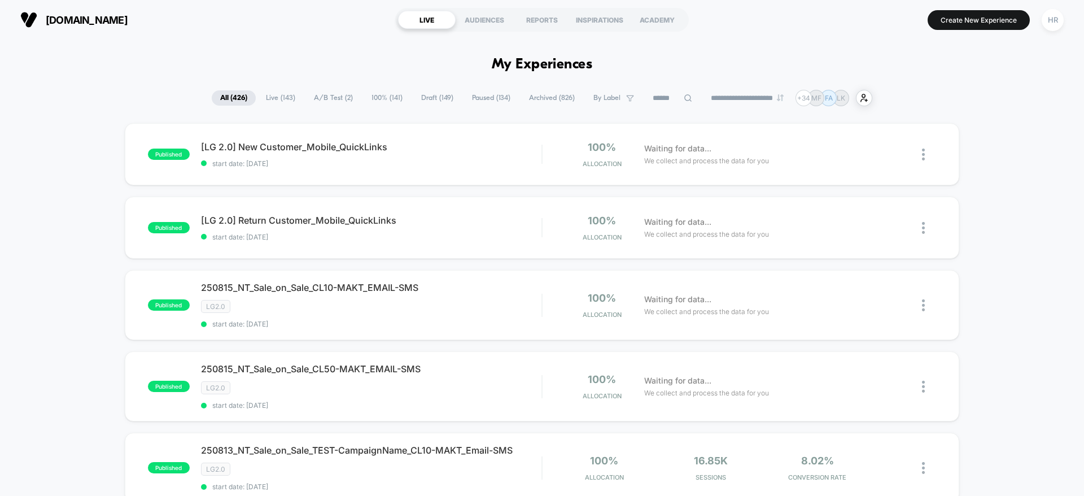
click at [661, 95] on input at bounding box center [672, 98] width 56 height 14
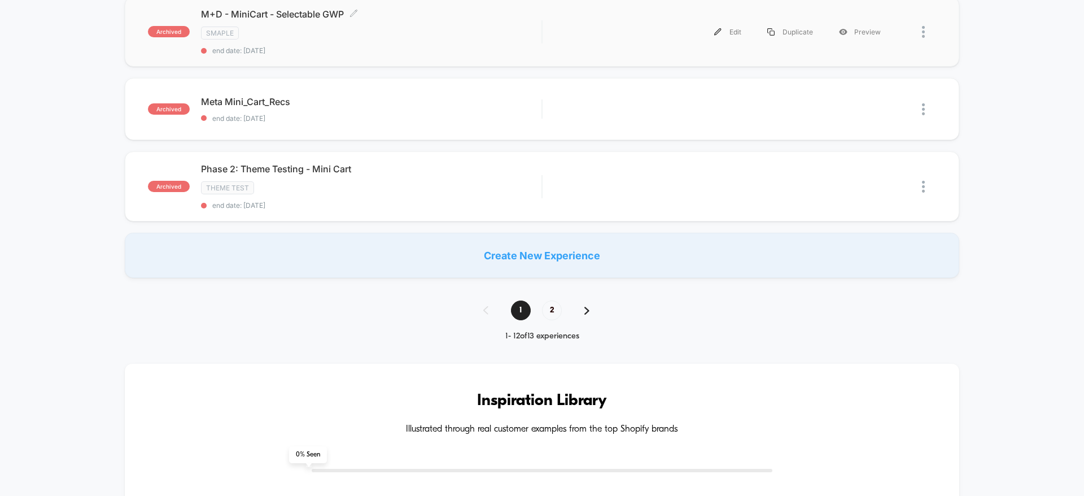
scroll to position [908, 0]
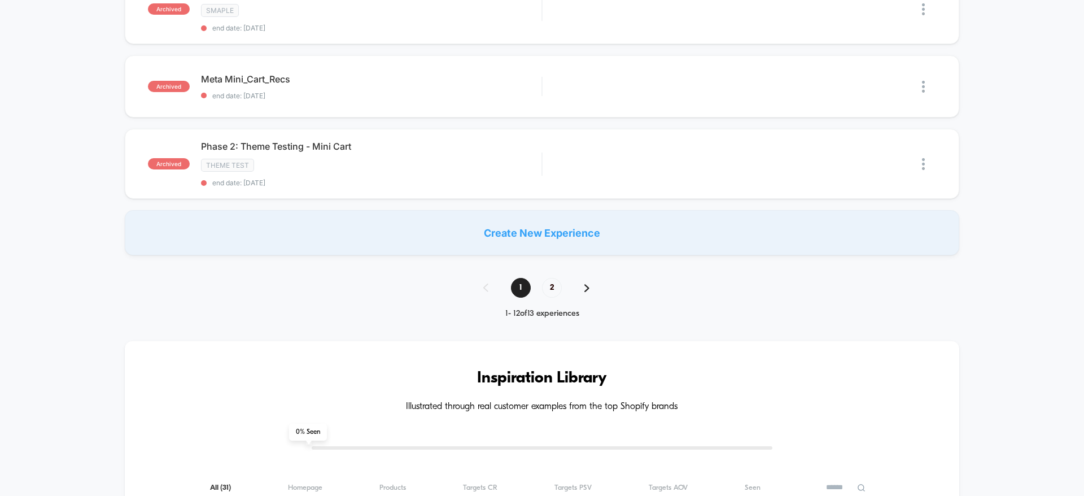
type input "****"
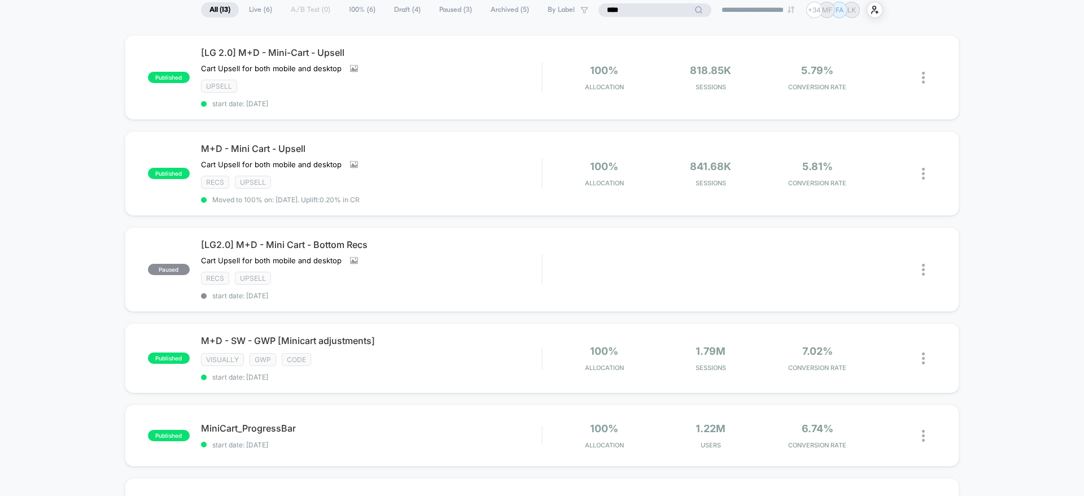
scroll to position [0, 0]
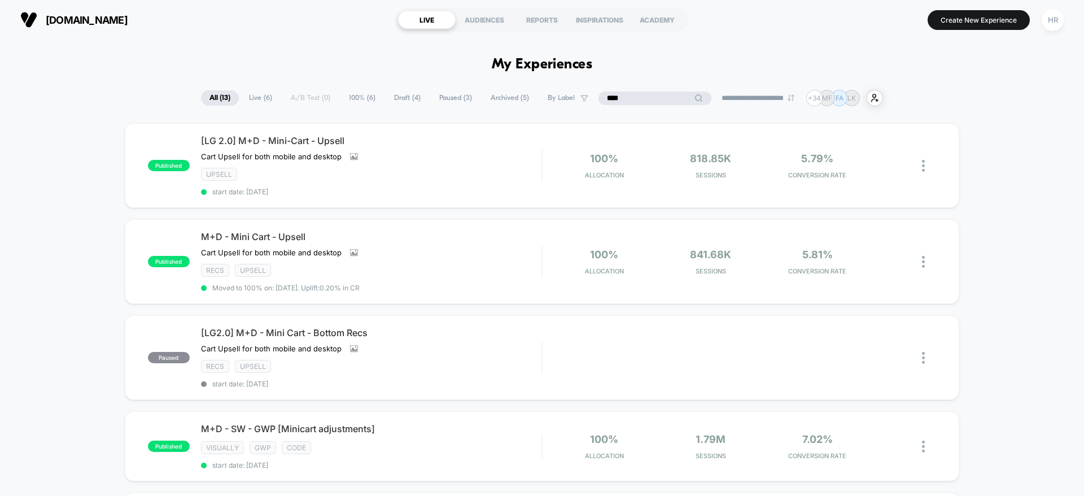
click at [618, 101] on input "****" at bounding box center [654, 98] width 113 height 14
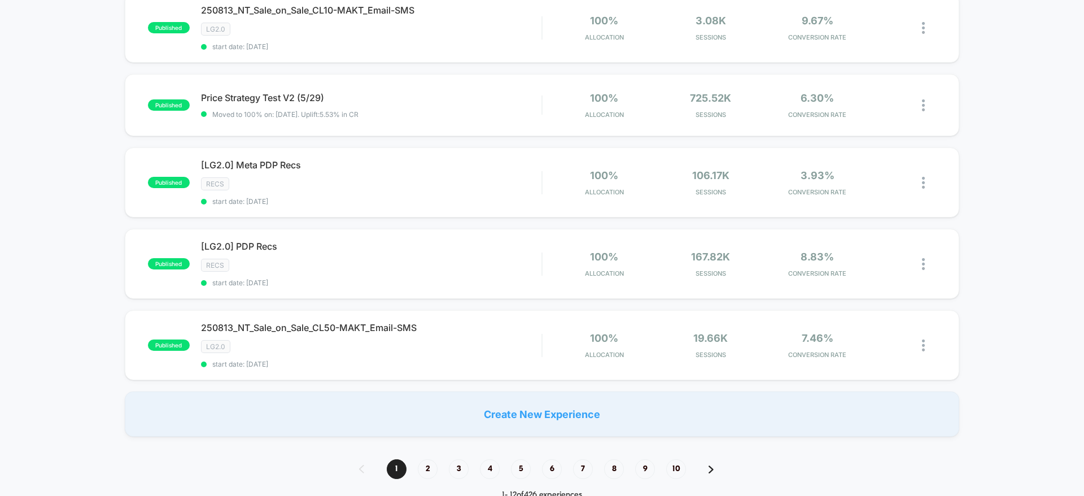
scroll to position [553, 0]
